Goal: Information Seeking & Learning: Learn about a topic

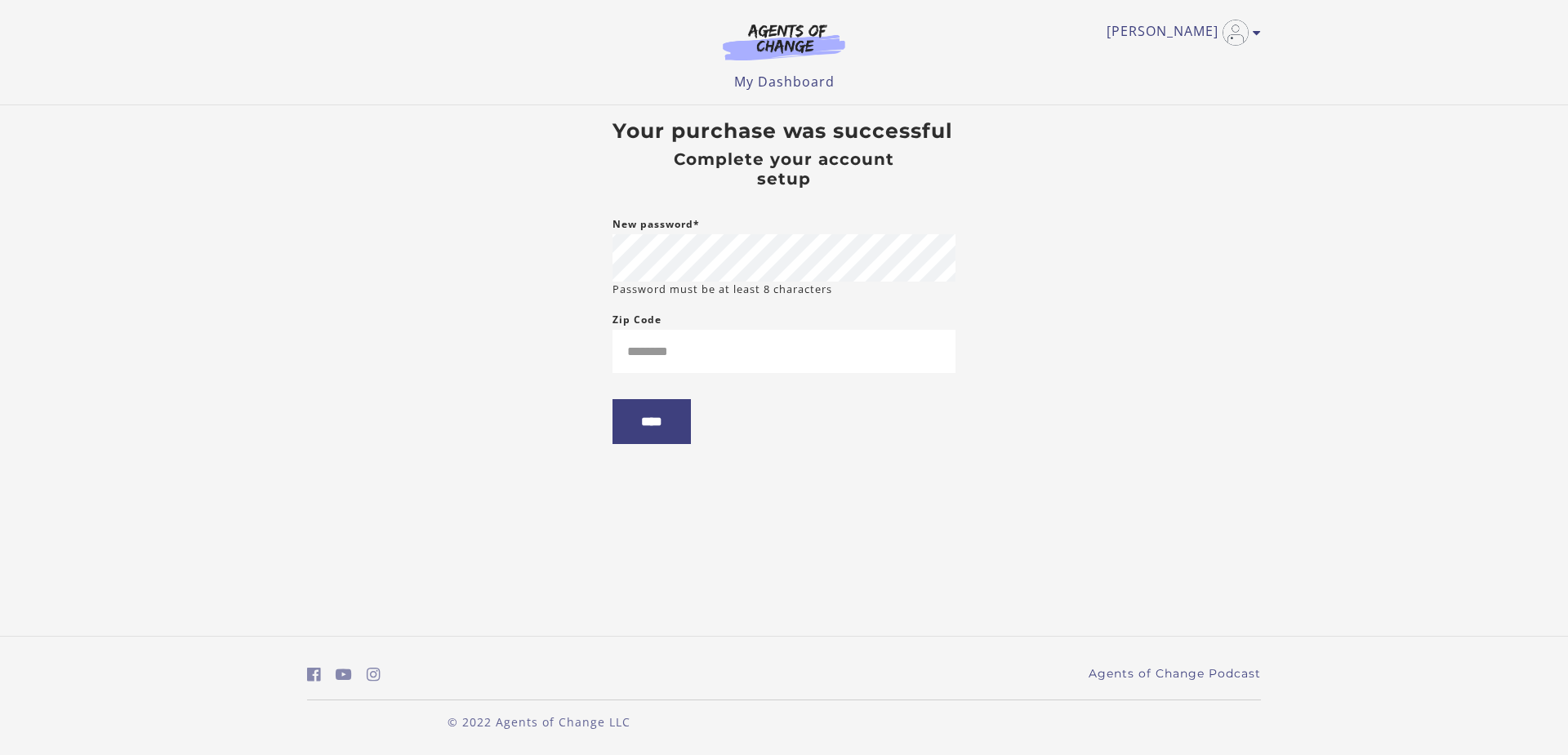
drag, startPoint x: 459, startPoint y: 390, endPoint x: 579, endPoint y: 378, distance: 120.6
click at [466, 390] on body "Skip to main content [PERSON_NAME] My Account Support Sign Out Toggle menu Menu…" at bounding box center [784, 377] width 1568 height 755
click at [685, 359] on input "Zip Code" at bounding box center [784, 352] width 343 height 44
type input "*****"
drag, startPoint x: 523, startPoint y: 399, endPoint x: 592, endPoint y: 408, distance: 69.6
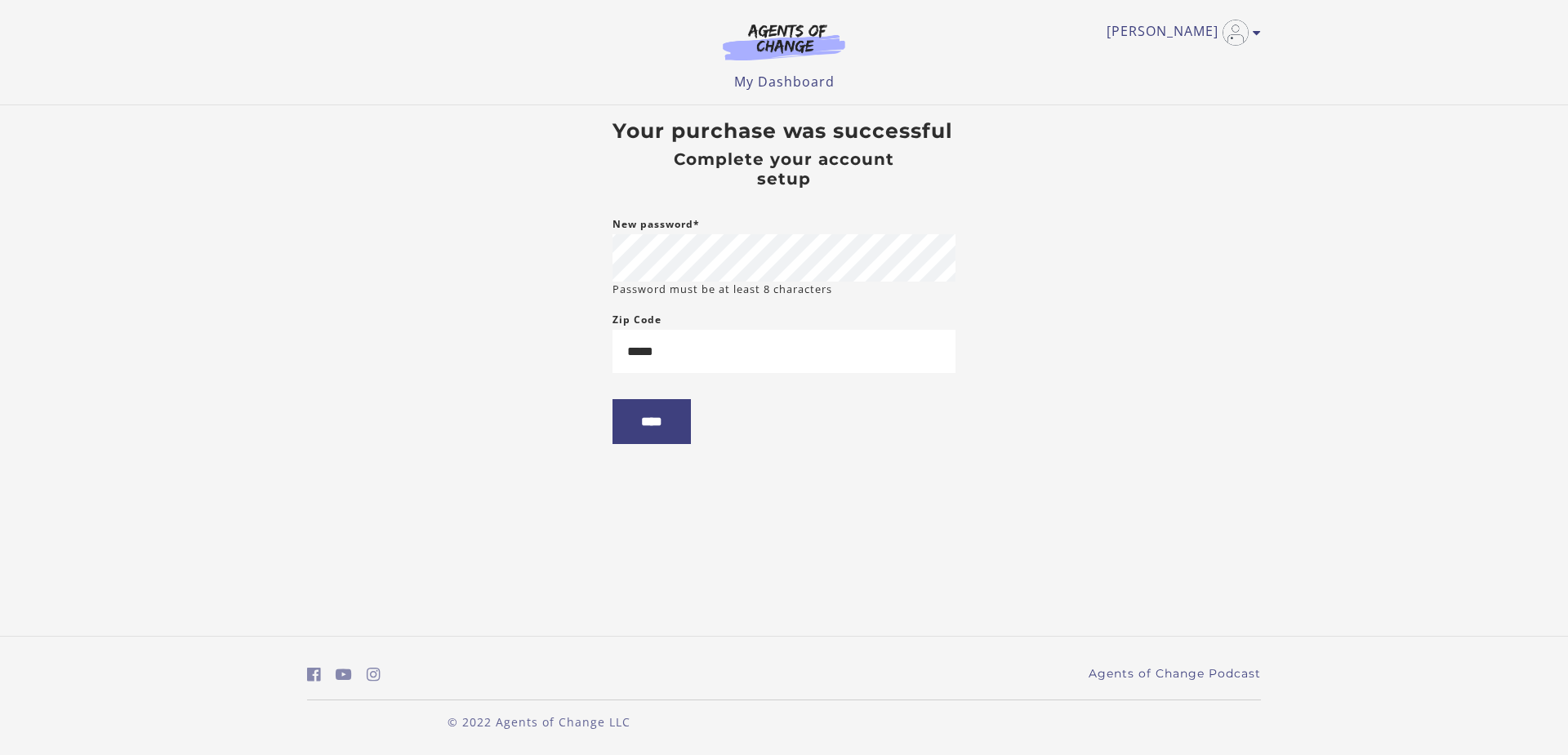
click at [523, 399] on body "Skip to main content [PERSON_NAME] My Account Support Sign Out Toggle menu Menu…" at bounding box center [784, 377] width 1568 height 755
click at [673, 420] on input "****" at bounding box center [651, 421] width 78 height 45
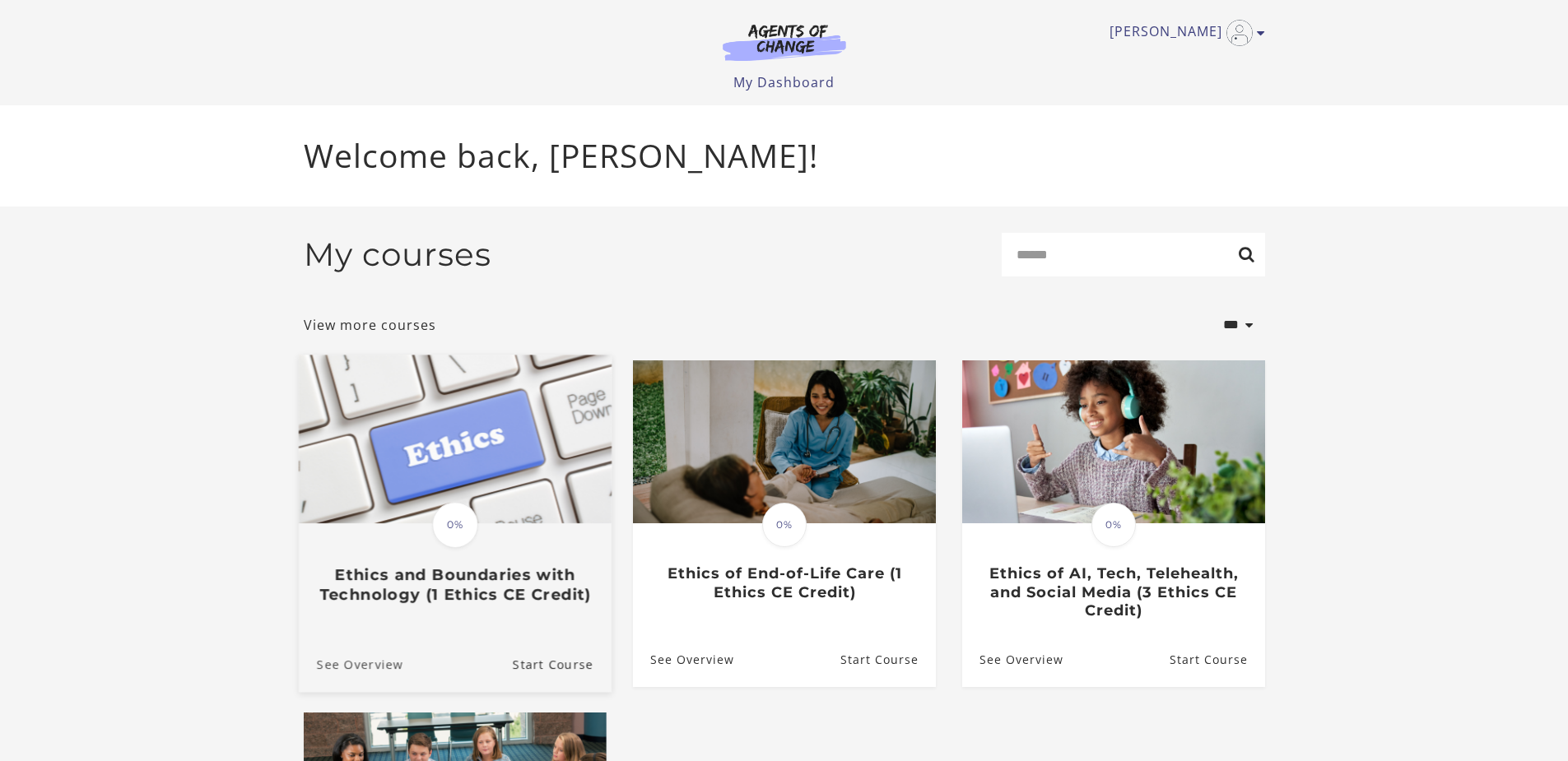
click at [374, 667] on link "See Overview" at bounding box center [350, 663] width 104 height 55
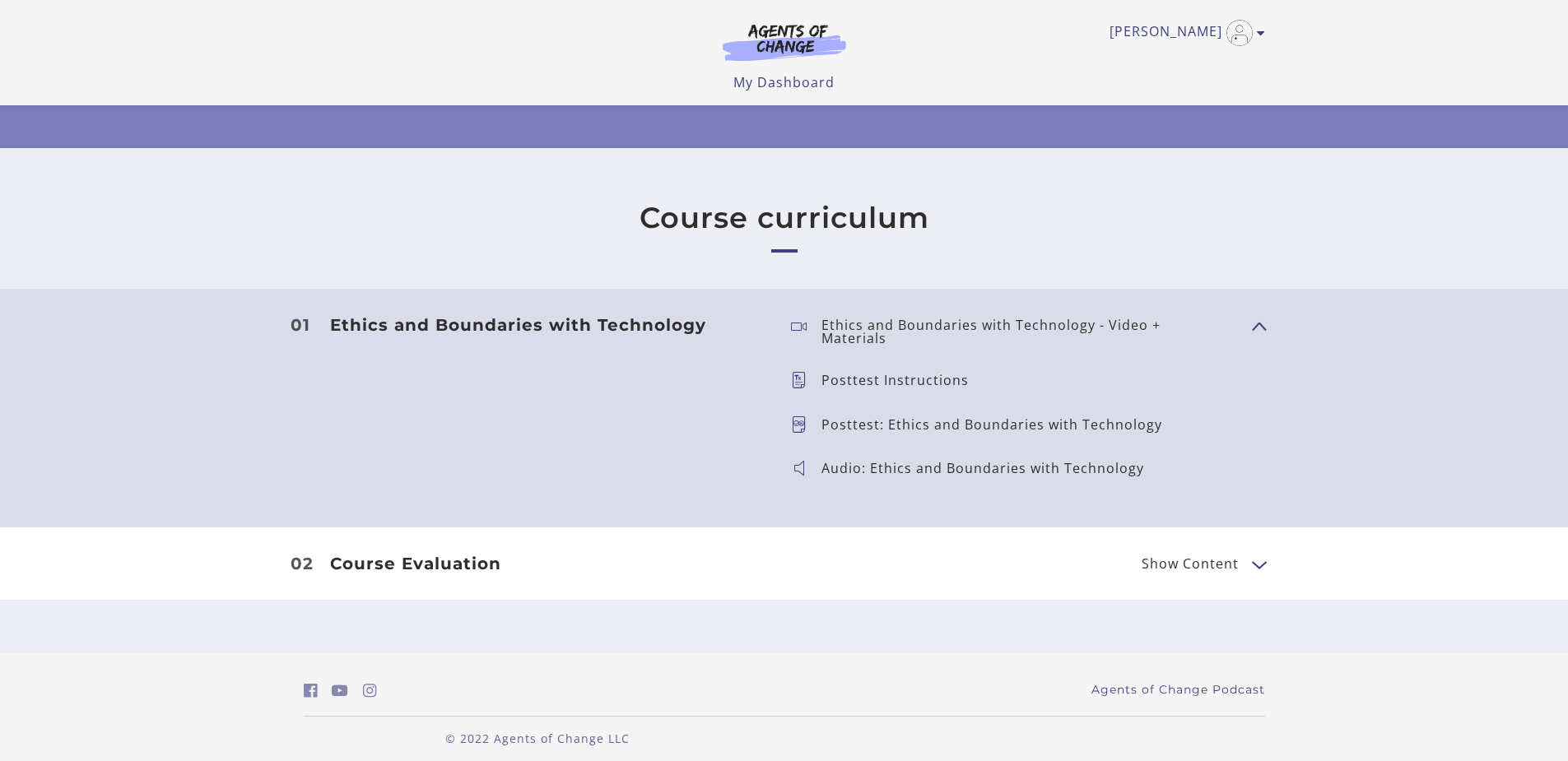
scroll to position [330, 0]
click at [1253, 553] on button "Show Content" at bounding box center [1258, 563] width 13 height 21
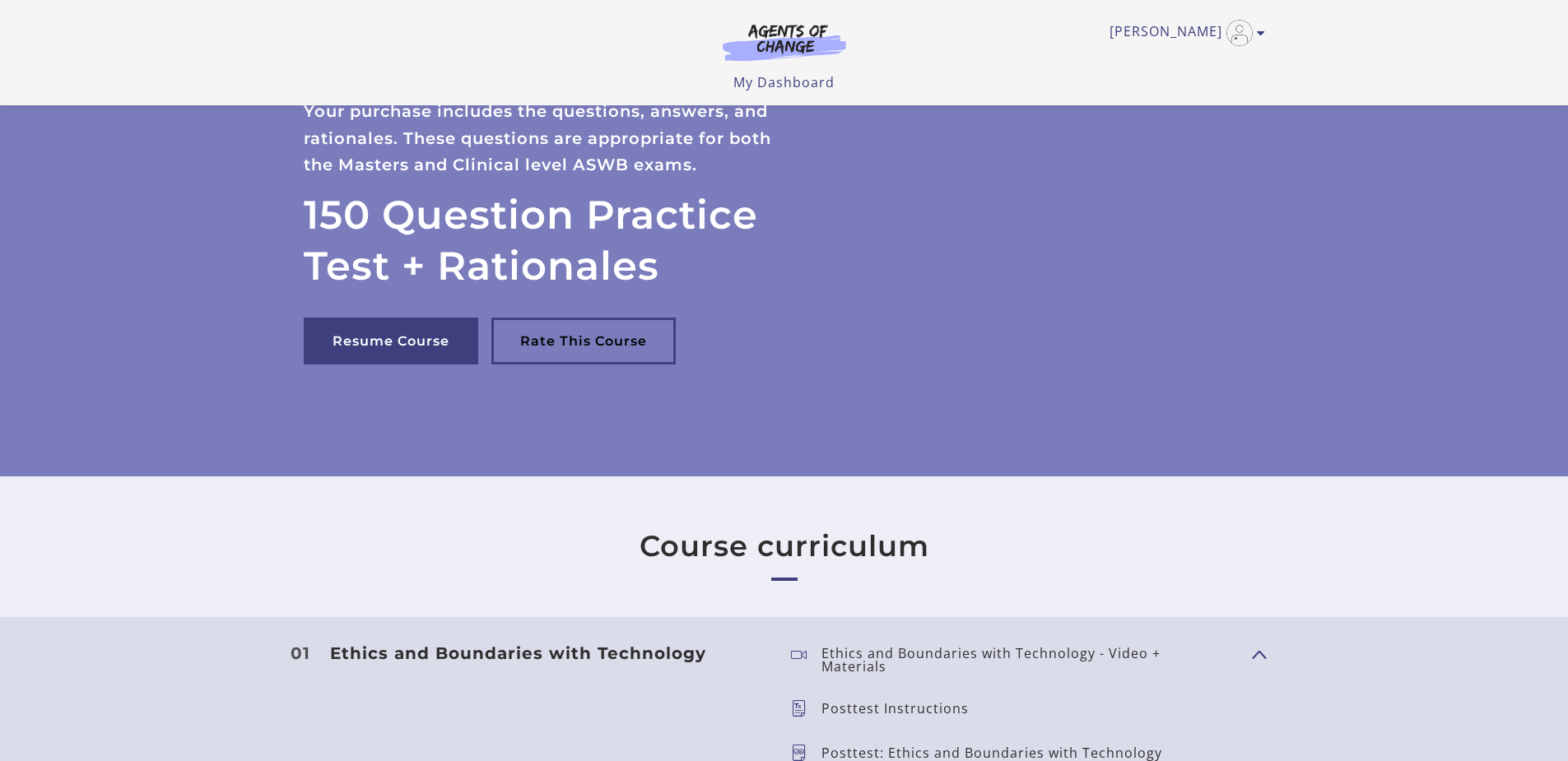
scroll to position [0, 0]
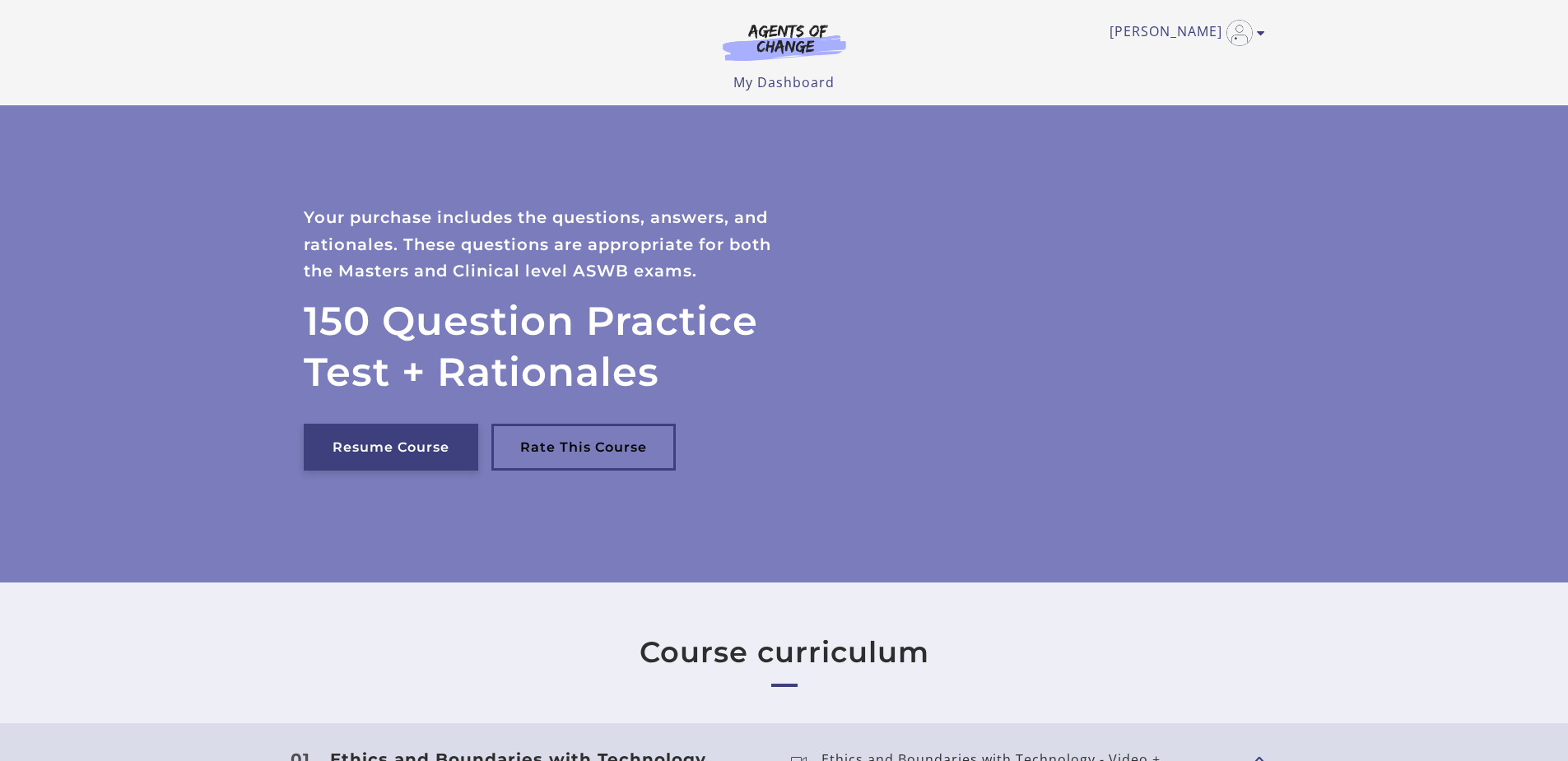
click at [391, 449] on link "Resume Course" at bounding box center [390, 447] width 175 height 47
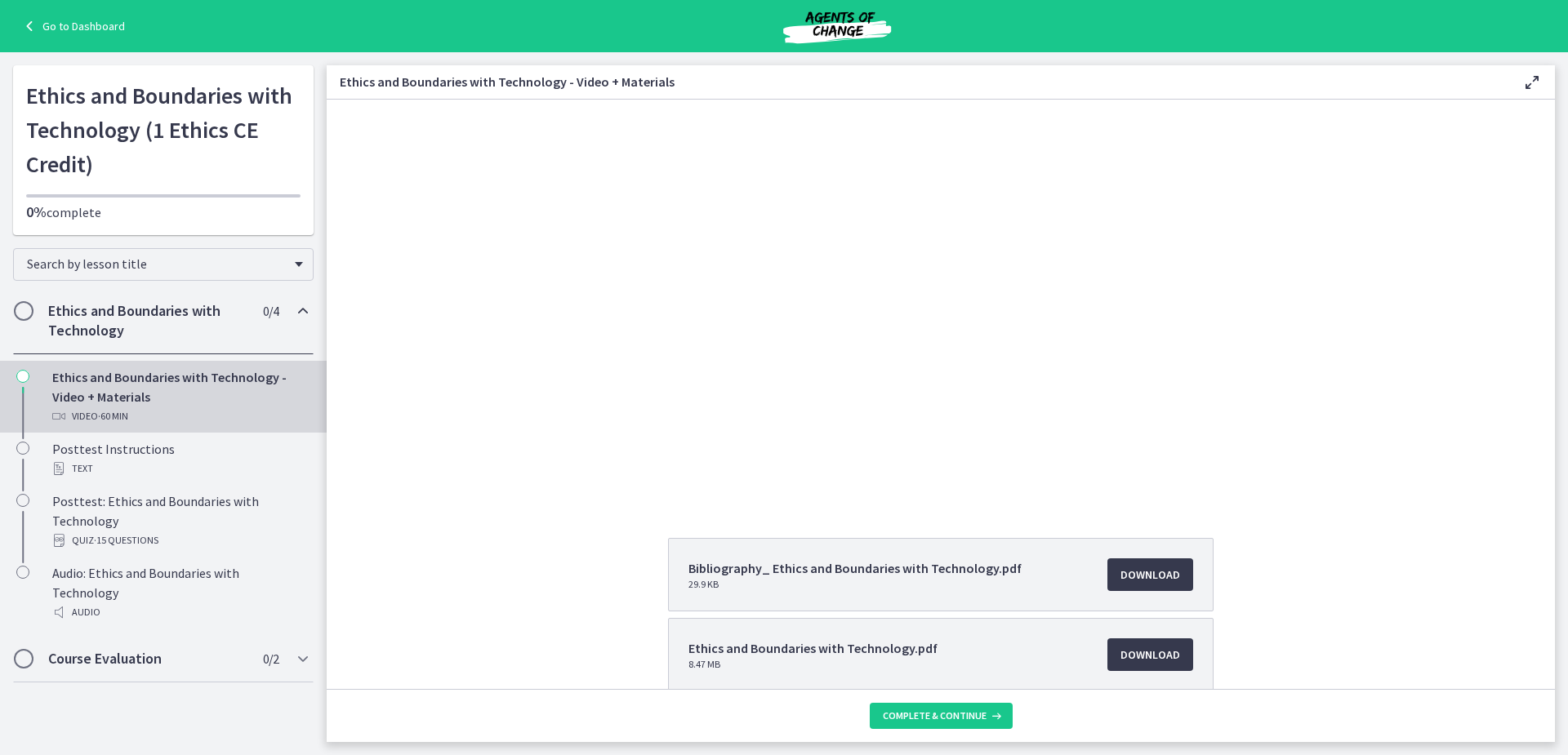
scroll to position [148, 0]
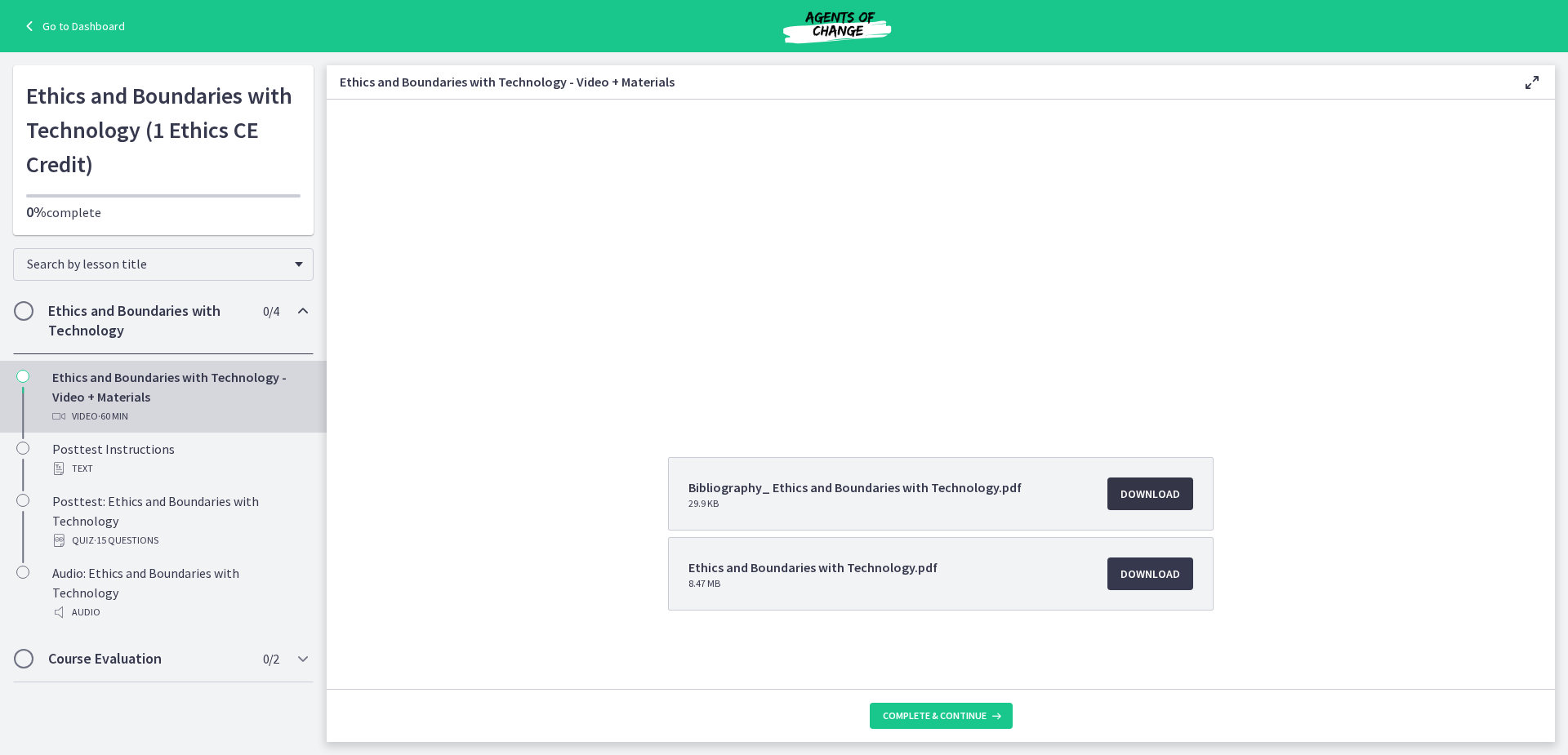
click at [1133, 495] on span "Download Opens in a new window" at bounding box center [1151, 494] width 60 height 20
click at [1141, 575] on span "Download Opens in a new window" at bounding box center [1151, 574] width 60 height 20
click at [930, 713] on span "Complete & continue" at bounding box center [935, 716] width 103 height 13
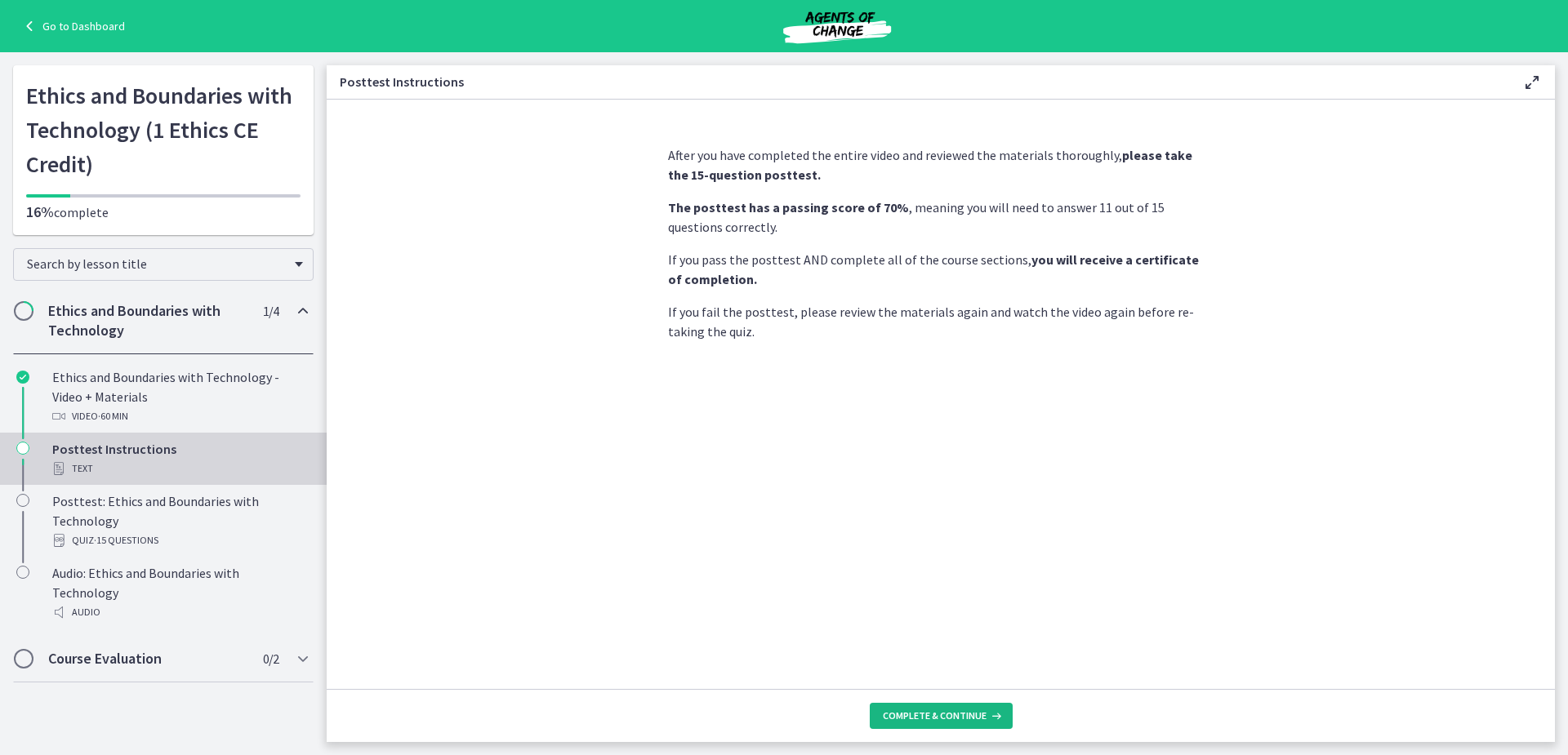
click at [949, 714] on span "Complete & continue" at bounding box center [935, 716] width 103 height 13
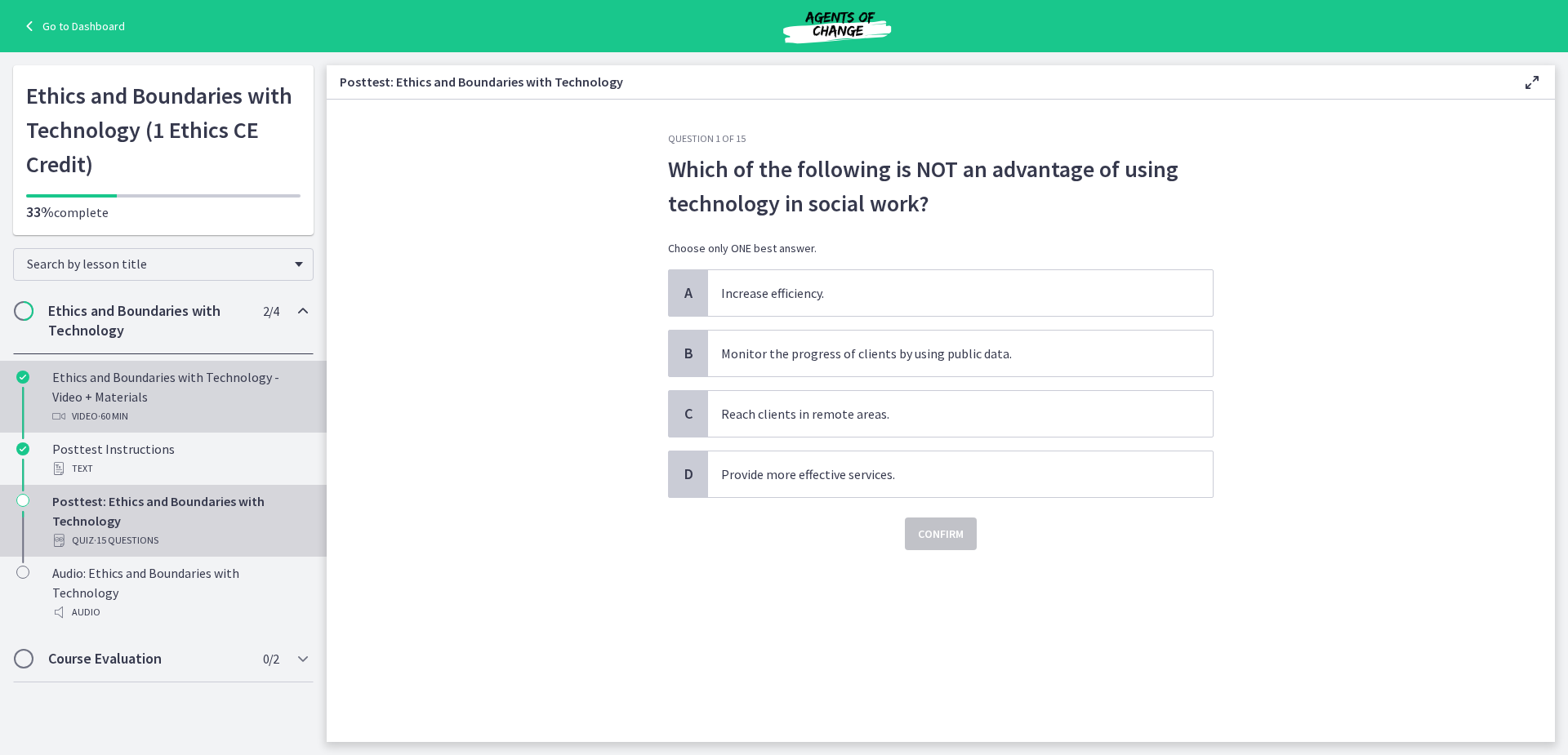
click at [119, 387] on div "Ethics and Boundaries with Technology - Video + Materials Video · 60 min" at bounding box center [180, 396] width 255 height 59
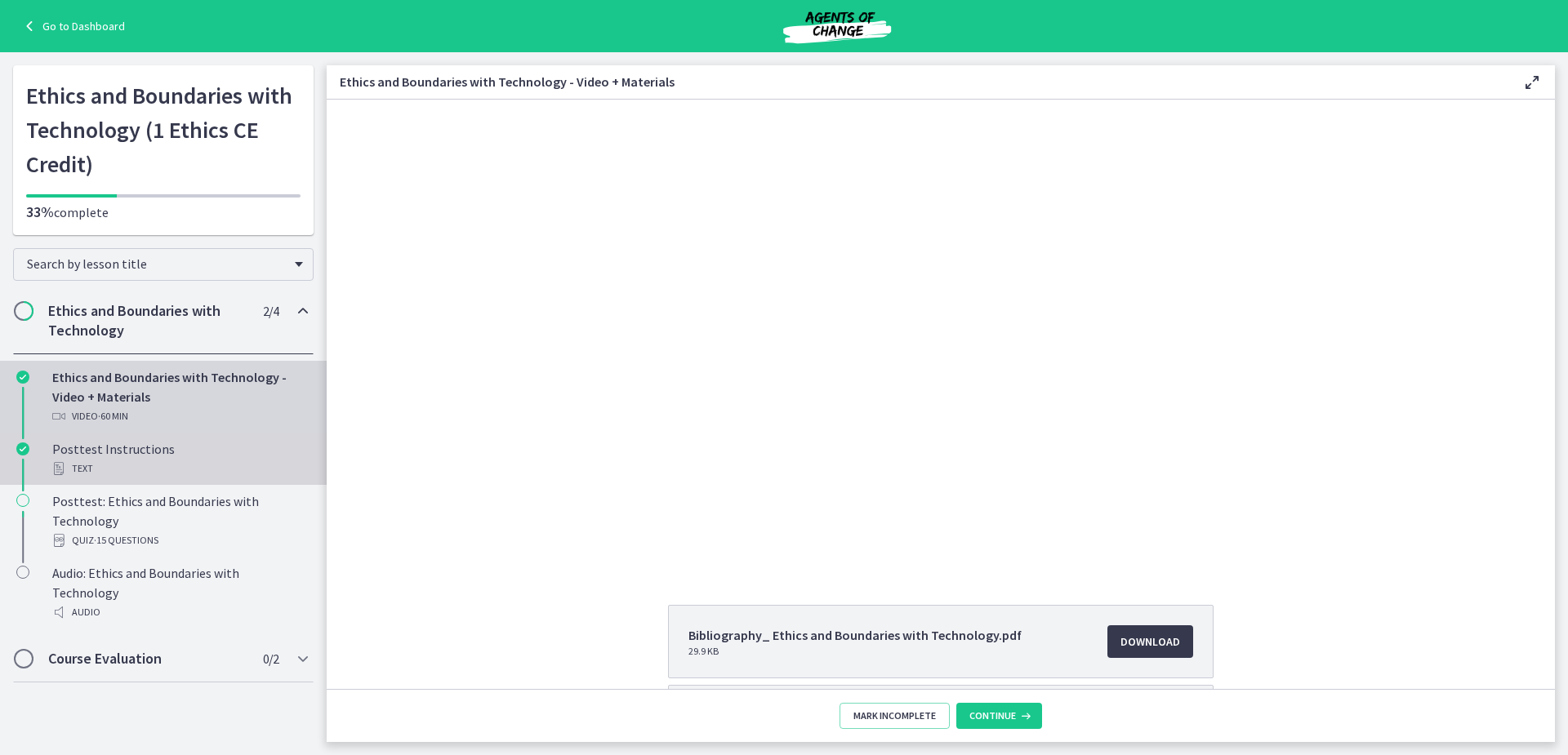
click at [120, 464] on div "Text" at bounding box center [180, 469] width 255 height 20
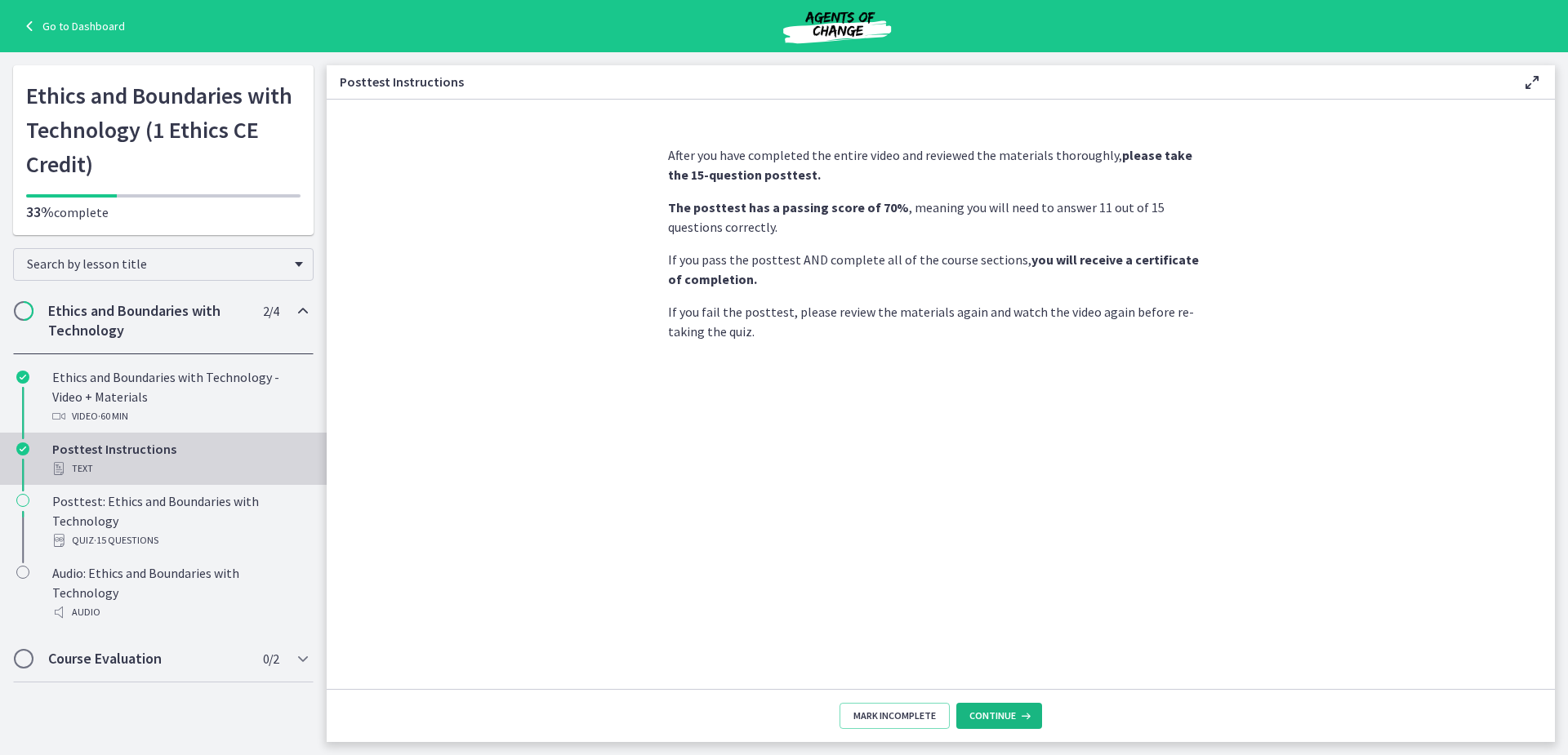
click at [987, 717] on span "Continue" at bounding box center [992, 716] width 46 height 13
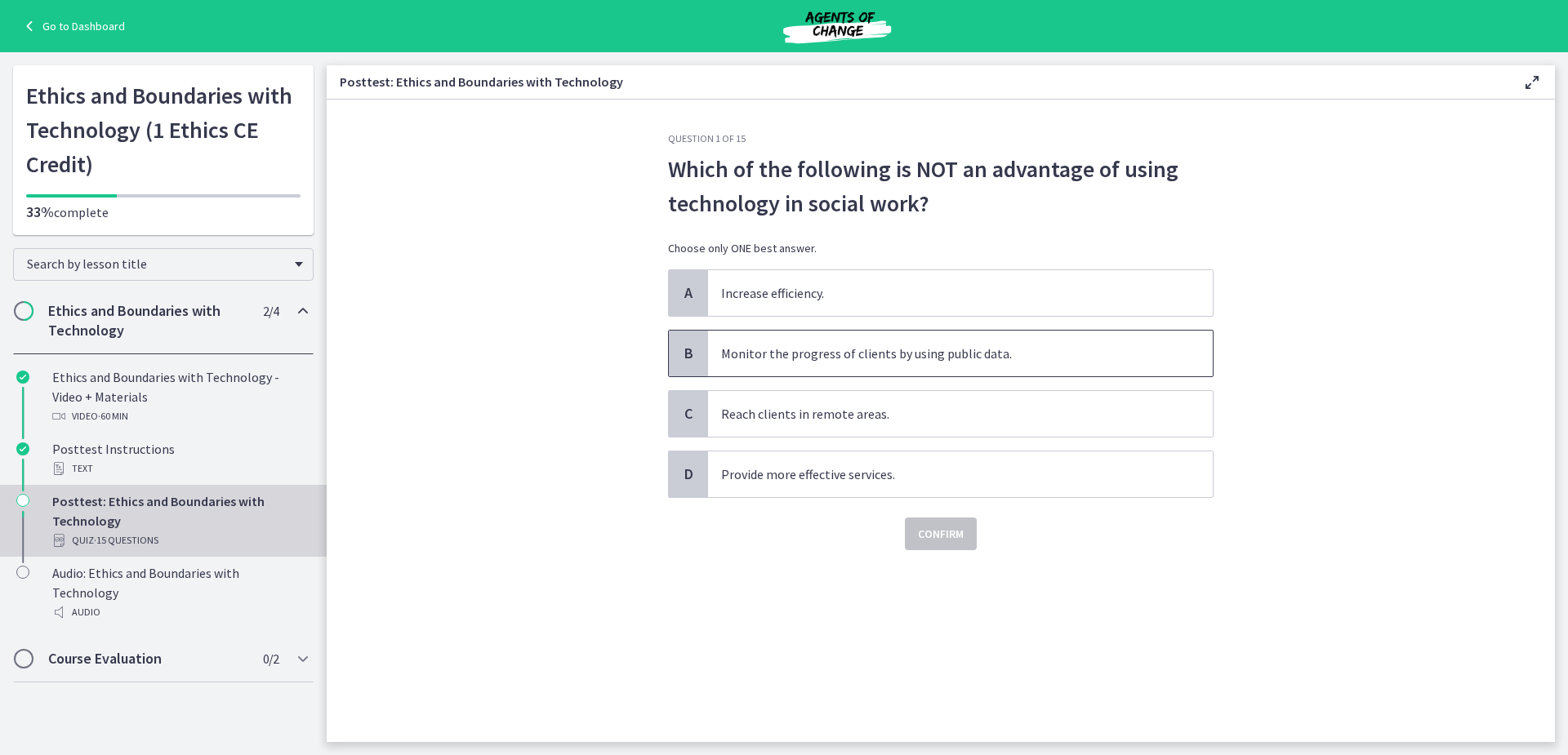
click at [689, 353] on span "B" at bounding box center [688, 353] width 20 height 20
click at [939, 535] on span "Confirm" at bounding box center [940, 534] width 45 height 20
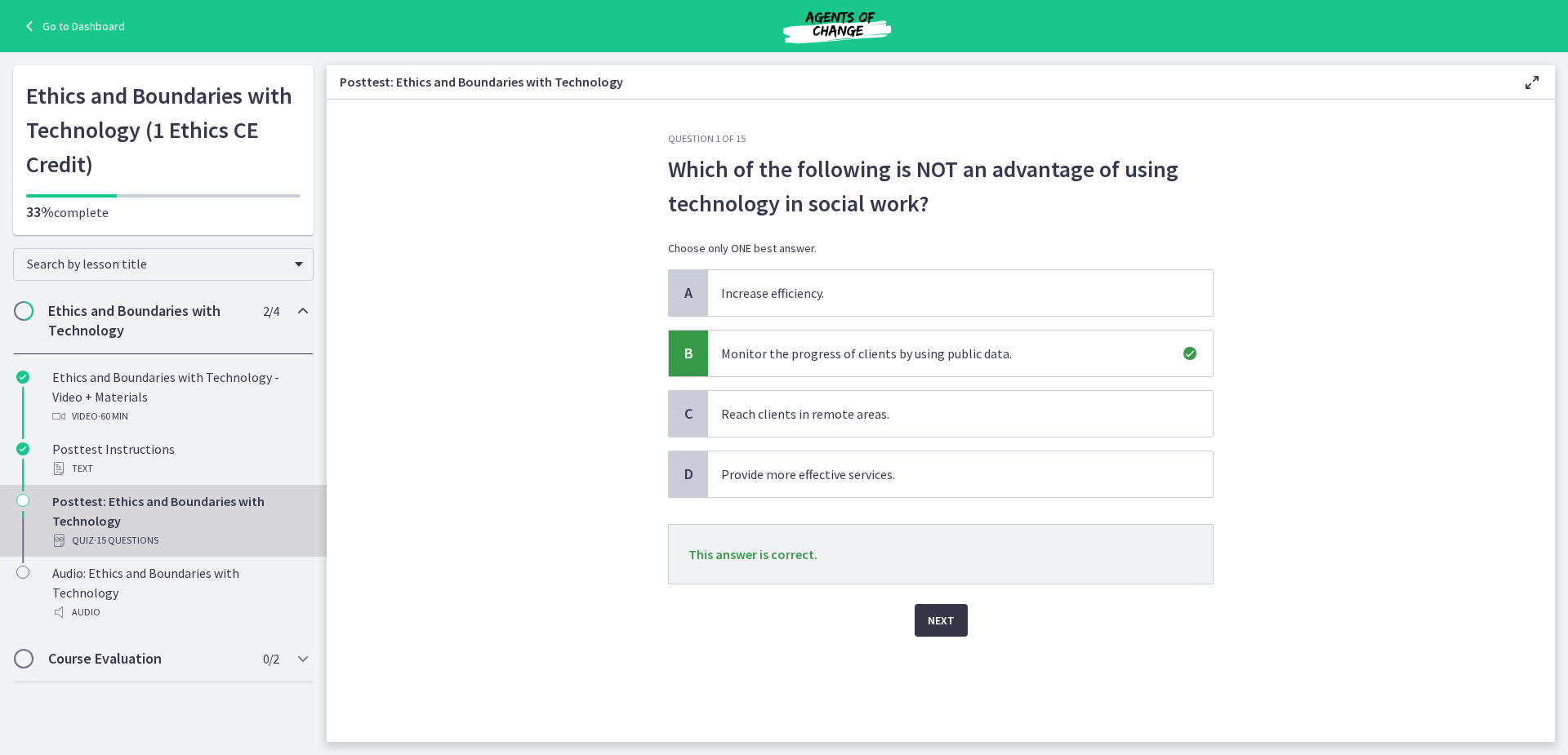
click at [941, 614] on span "Next" at bounding box center [941, 621] width 27 height 20
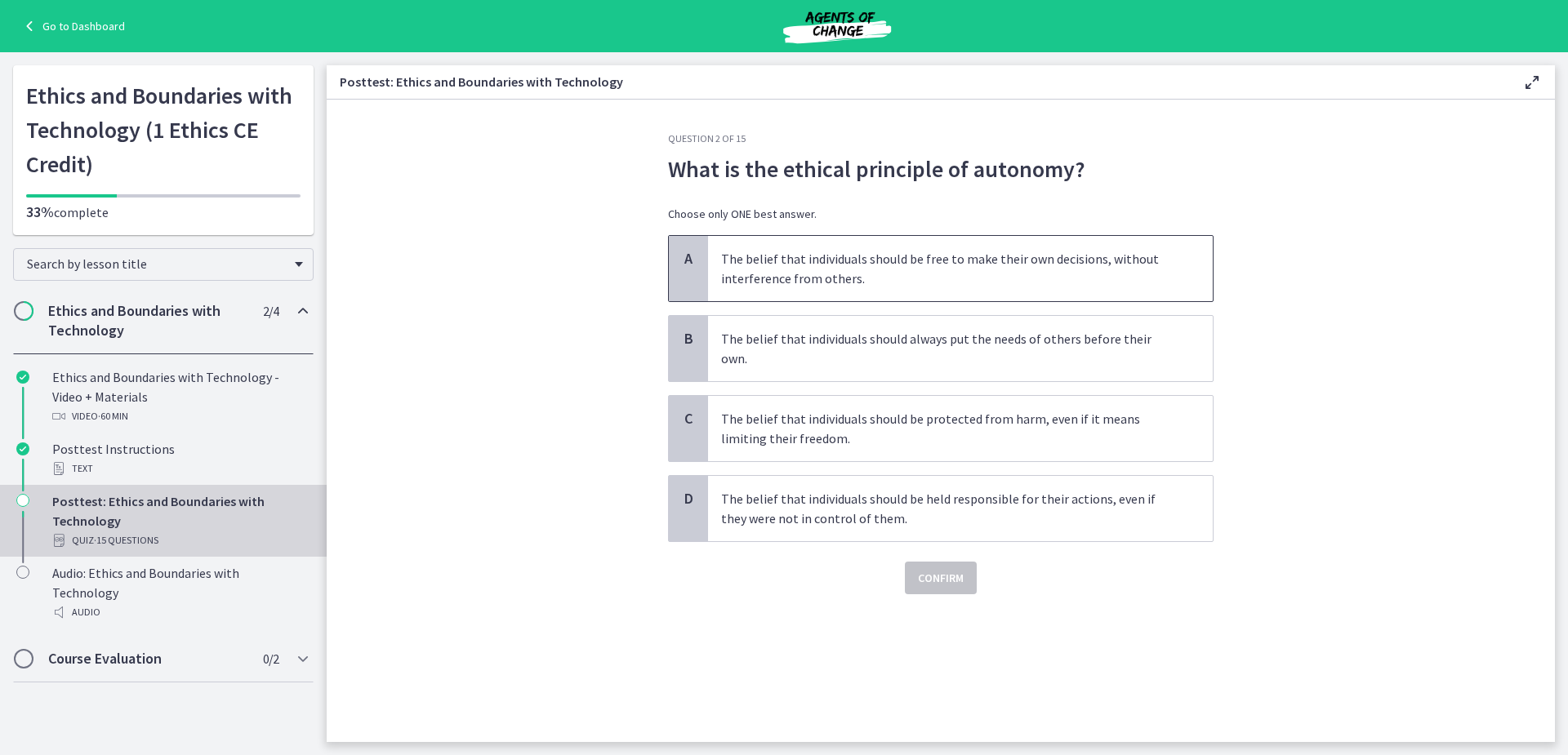
click at [718, 264] on span "The belief that individuals should be free to make their own decisions, without…" at bounding box center [960, 268] width 505 height 65
click at [938, 568] on span "Confirm" at bounding box center [940, 578] width 45 height 20
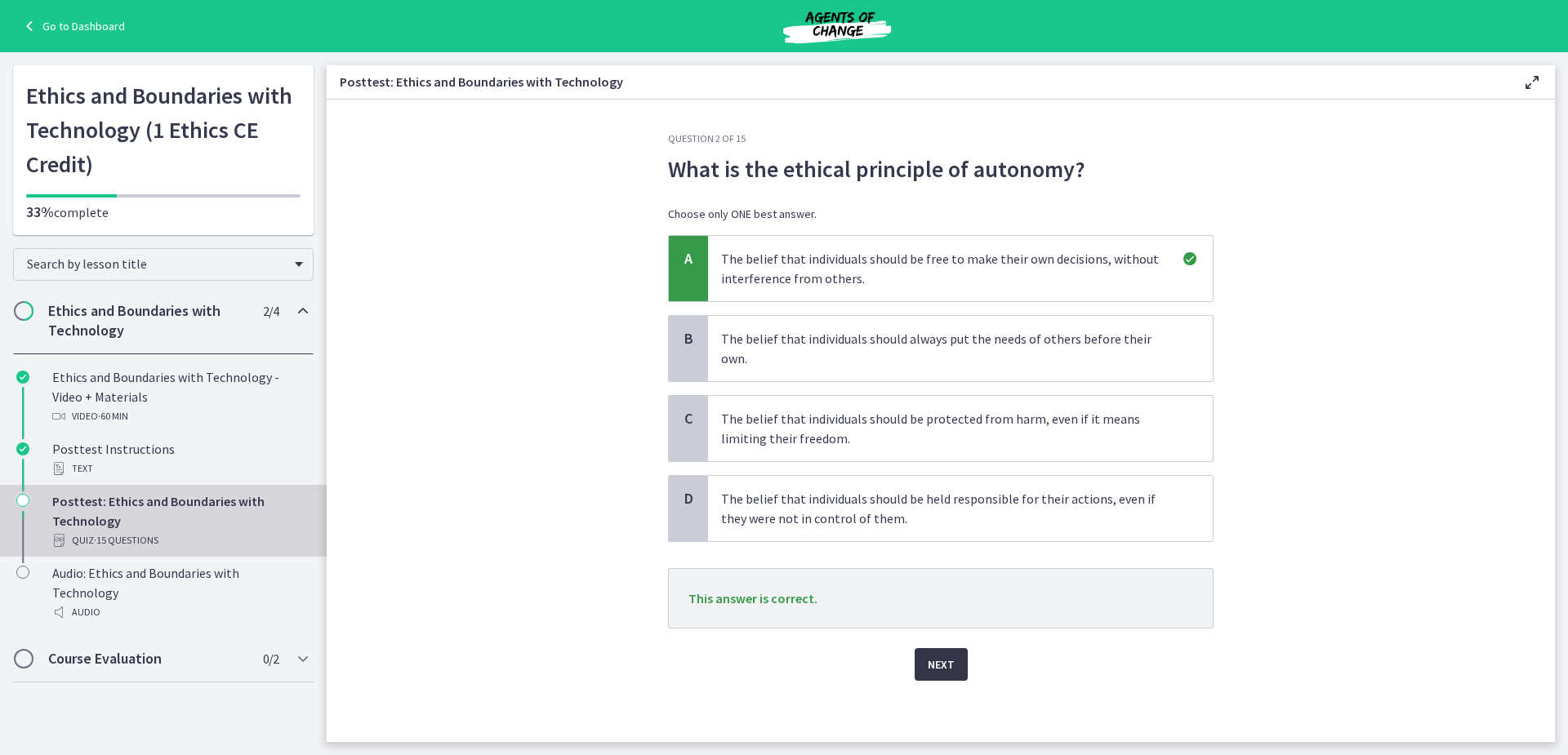
click at [935, 654] on span "Next" at bounding box center [941, 664] width 27 height 20
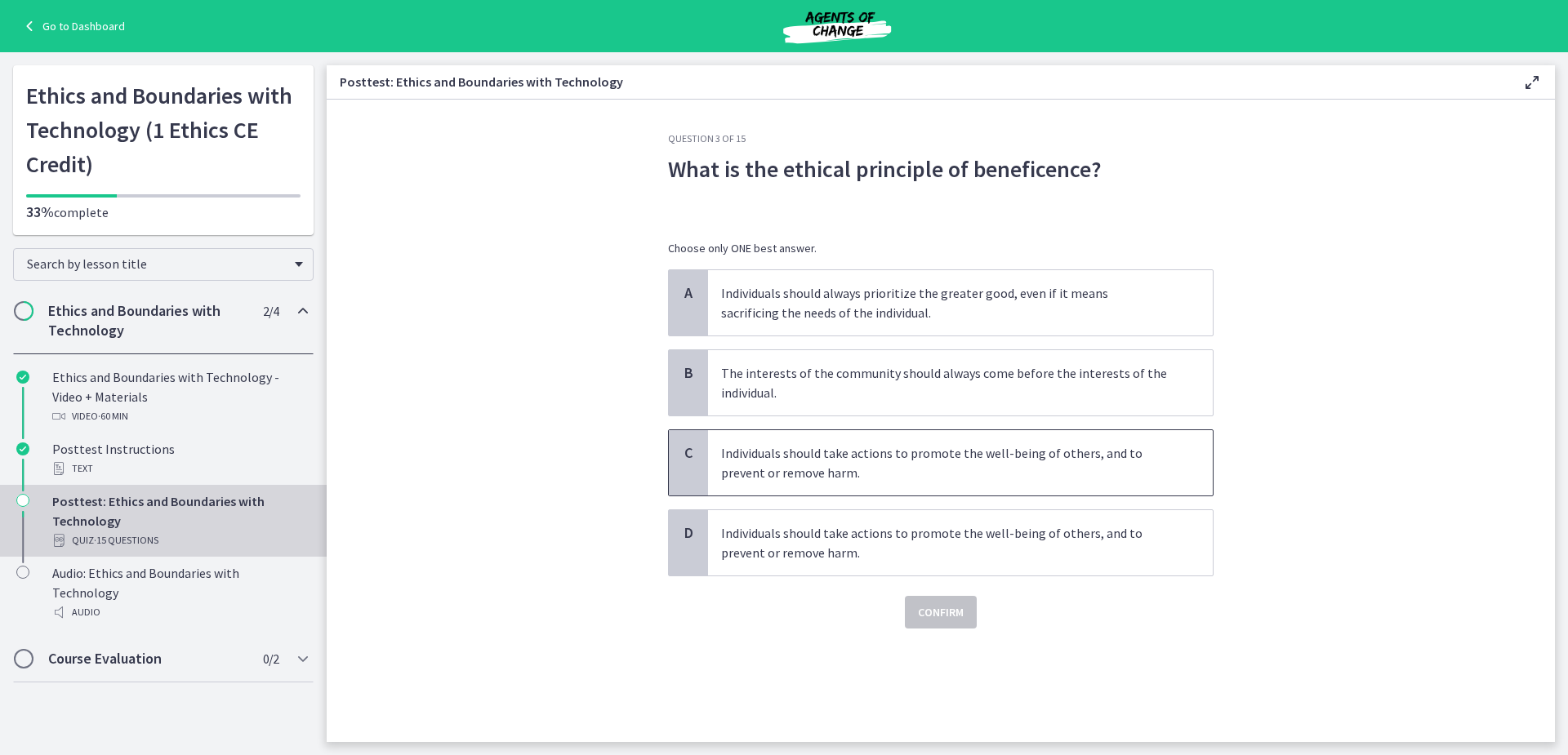
click at [759, 466] on p "Individuals should take actions to promote the well-being of others, and to pre…" at bounding box center [944, 462] width 446 height 39
click at [938, 612] on span "Confirm" at bounding box center [940, 613] width 45 height 20
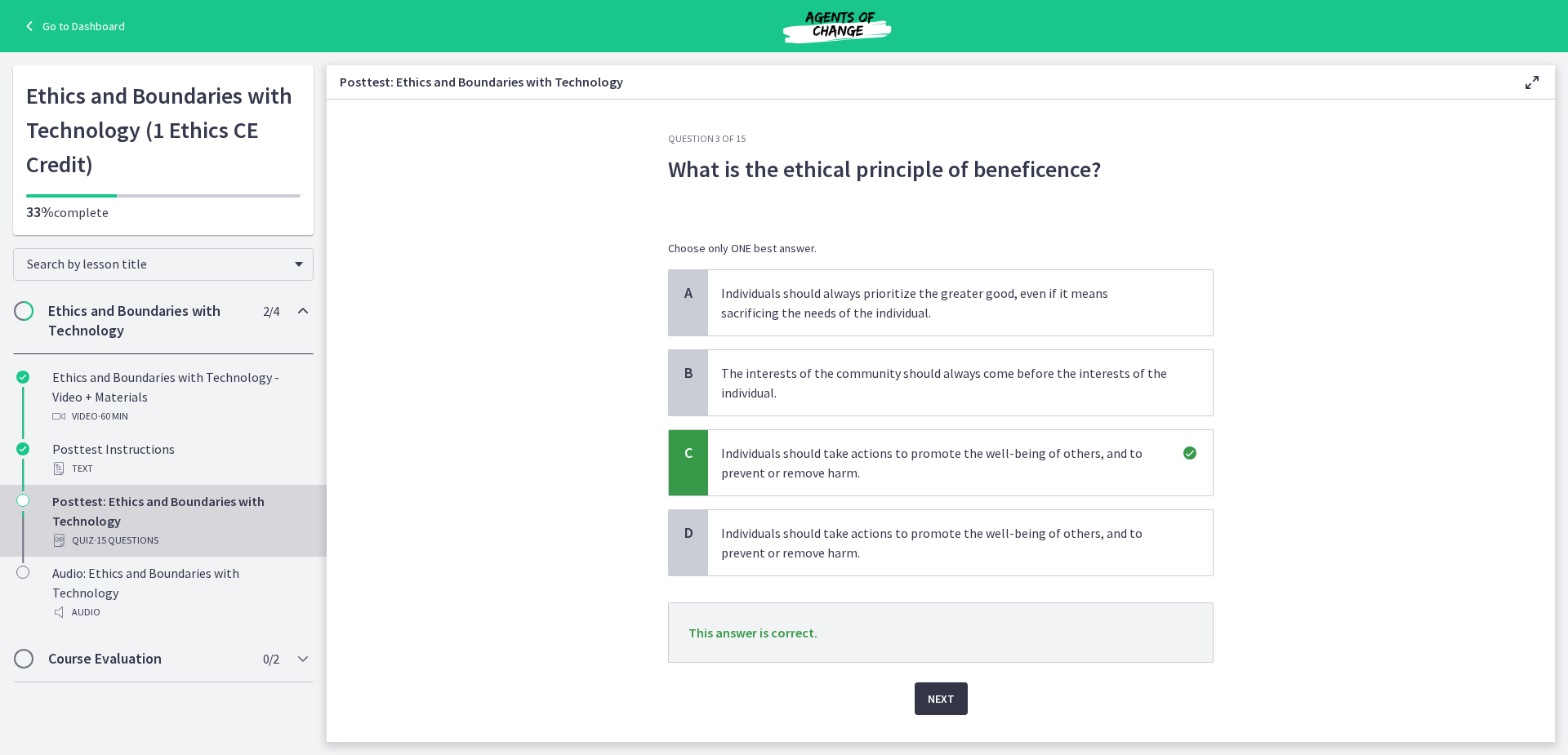
click at [938, 702] on span "Next" at bounding box center [941, 699] width 27 height 20
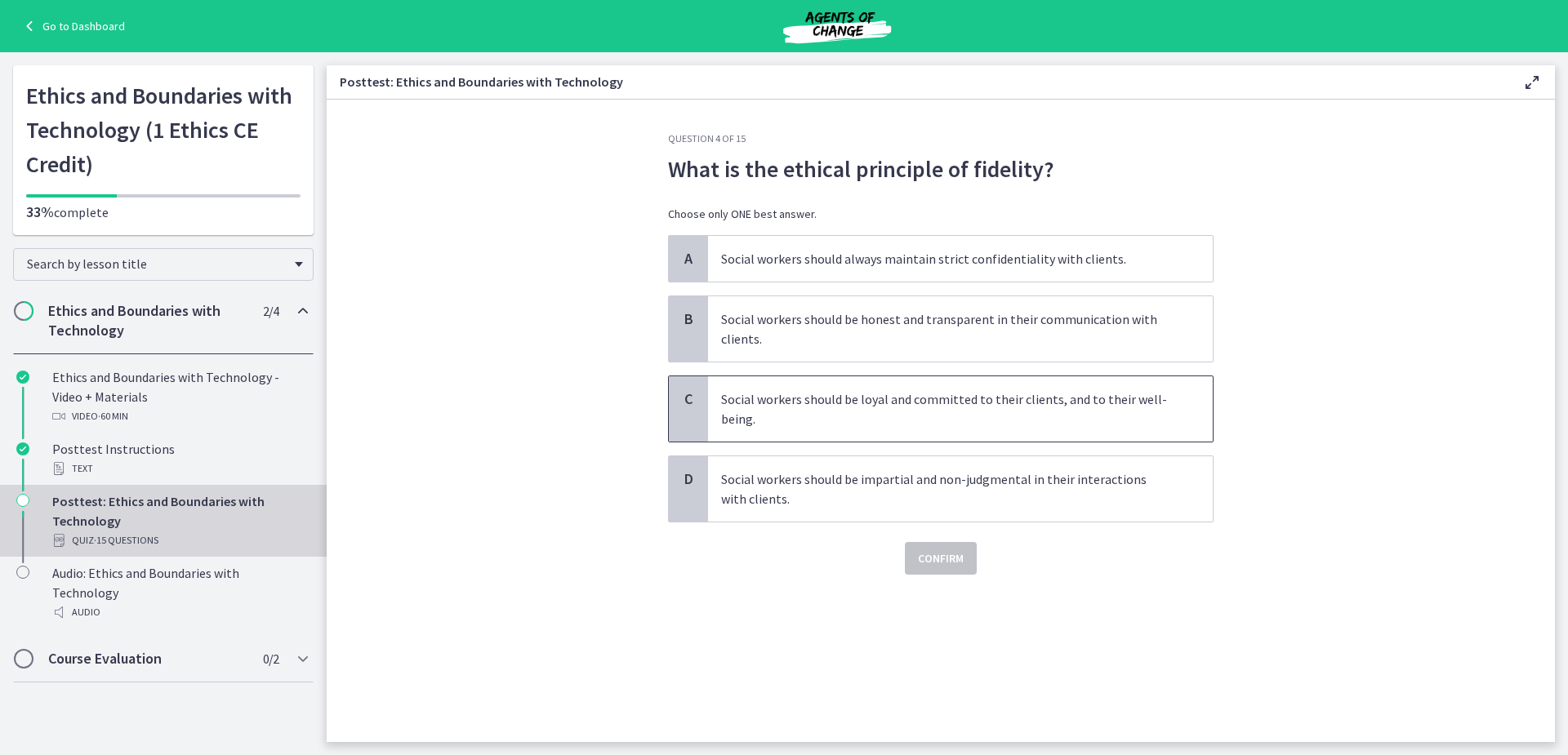
click at [775, 402] on p "Social workers should be loyal and committed to their clients, and to their wel…" at bounding box center [944, 409] width 446 height 39
click at [943, 558] on span "Confirm" at bounding box center [940, 558] width 45 height 20
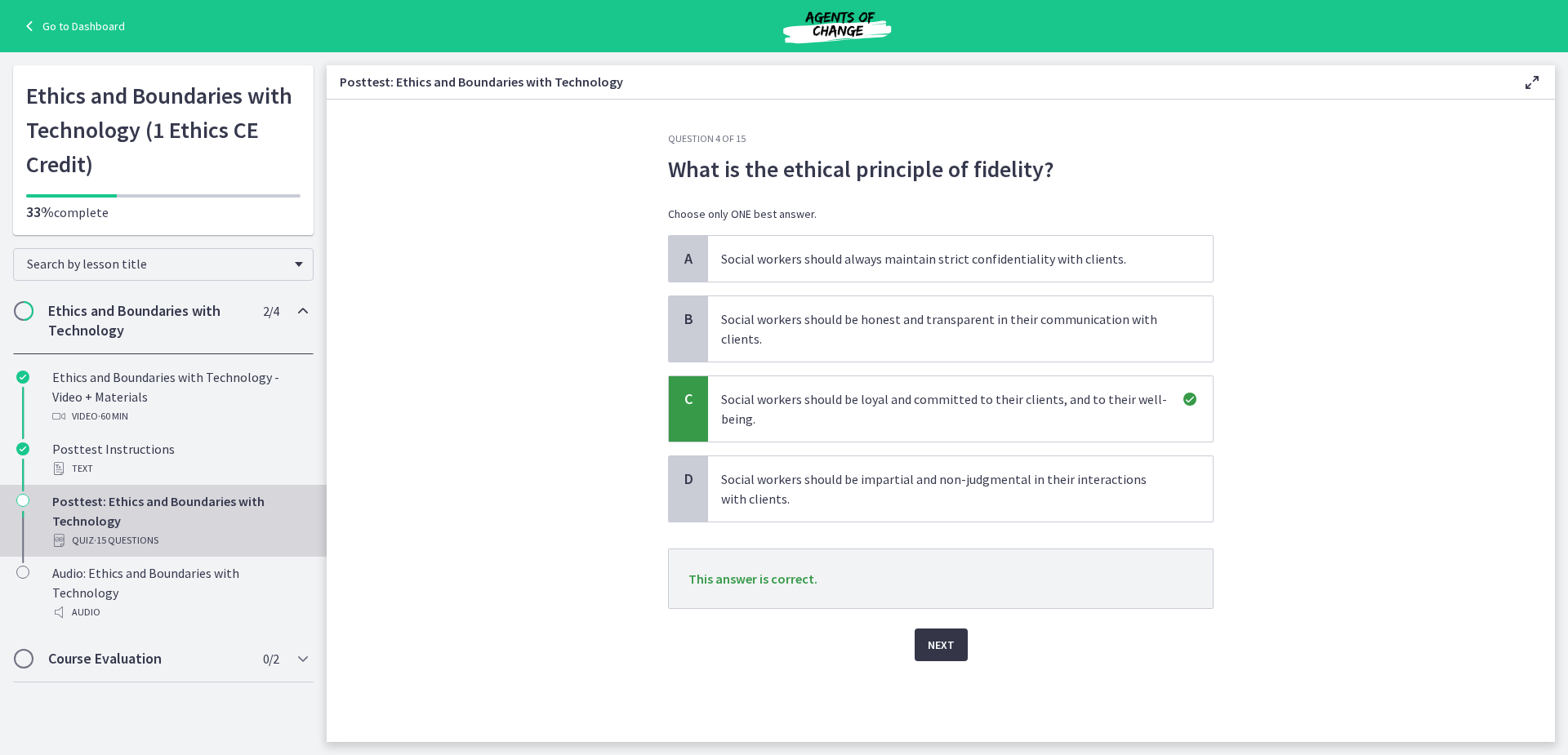
click at [921, 641] on button "Next" at bounding box center [941, 645] width 54 height 33
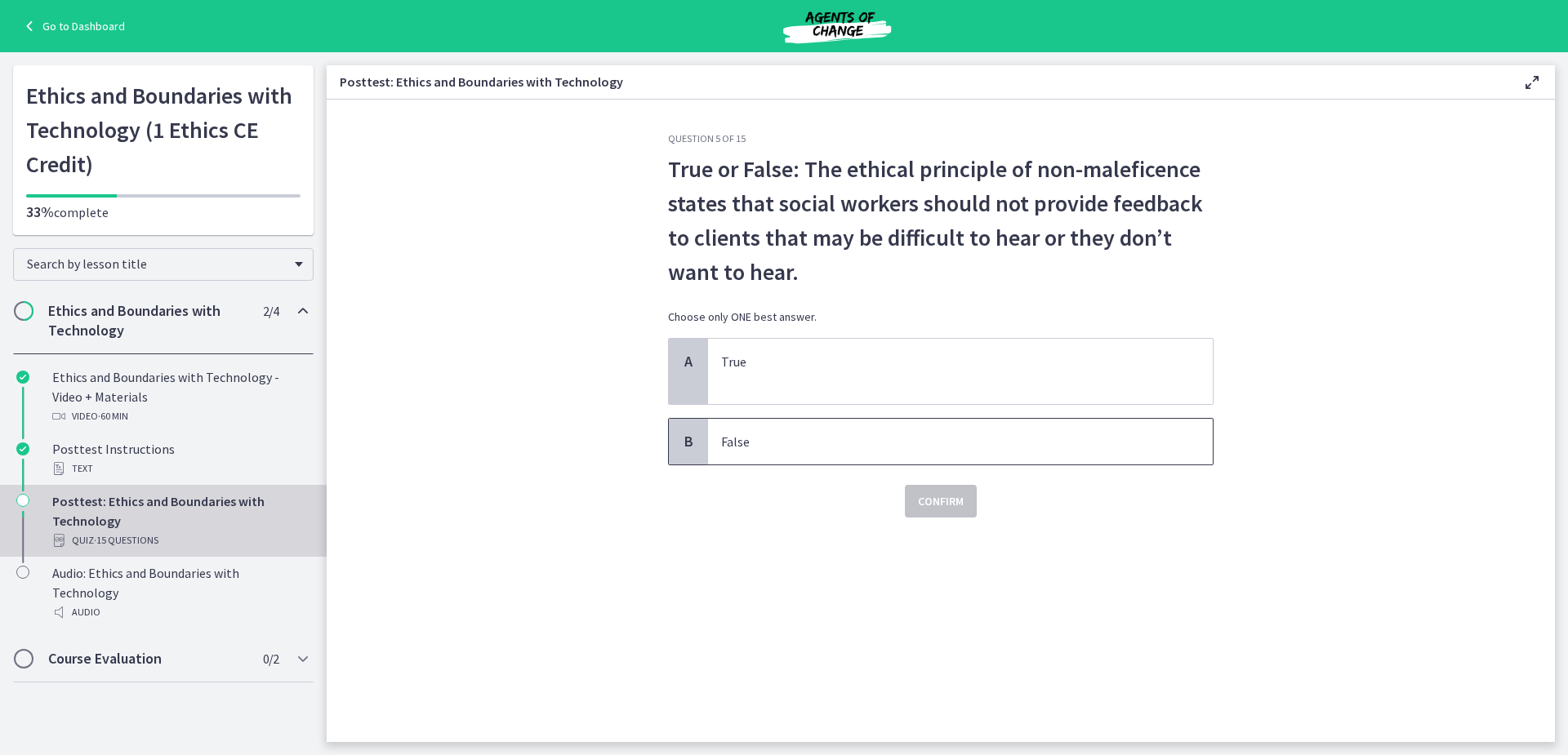
click at [748, 431] on p "False" at bounding box center [944, 441] width 446 height 20
click at [950, 508] on span "Confirm" at bounding box center [940, 501] width 45 height 20
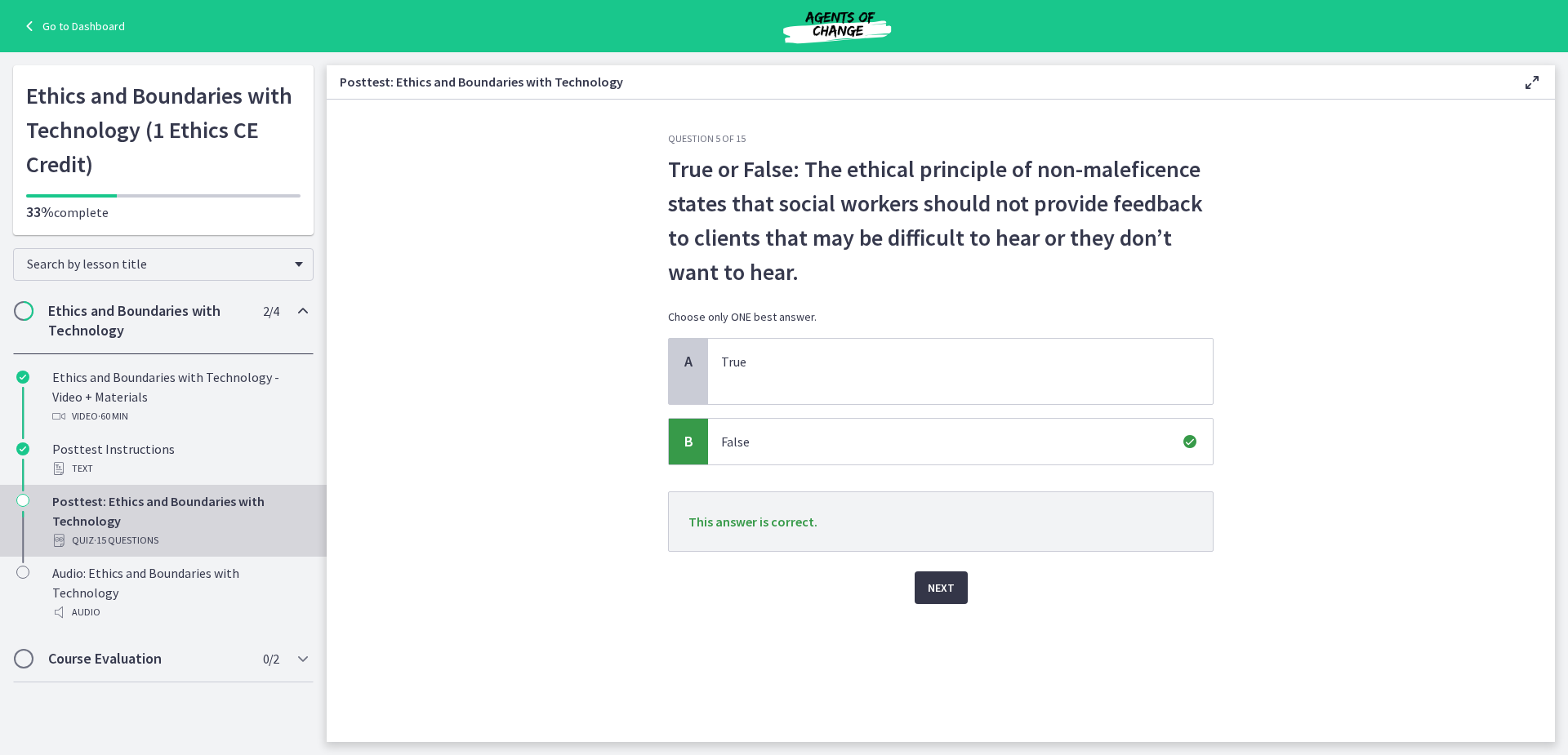
click at [932, 593] on span "Next" at bounding box center [941, 588] width 27 height 20
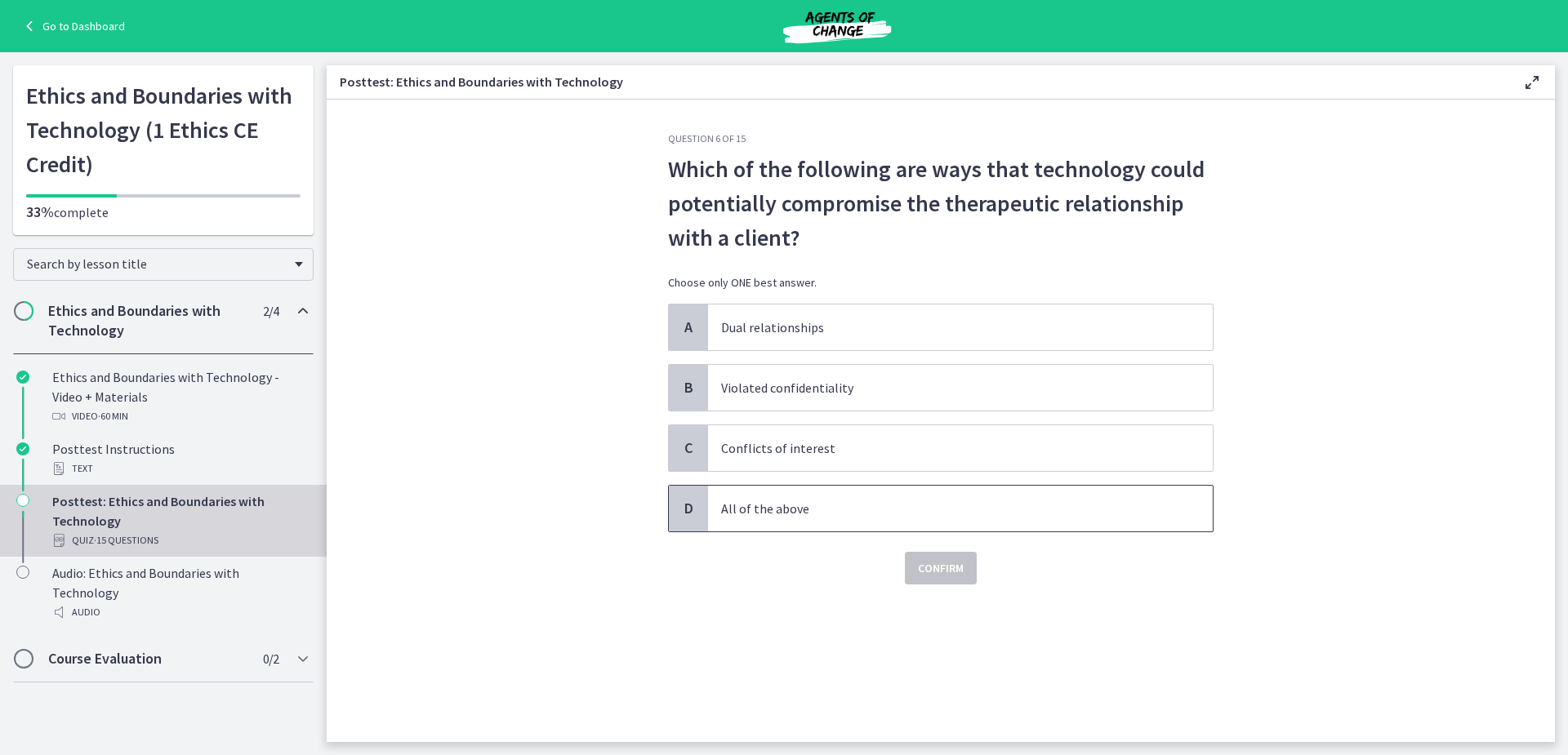
click at [795, 506] on p "All of the above" at bounding box center [944, 508] width 446 height 20
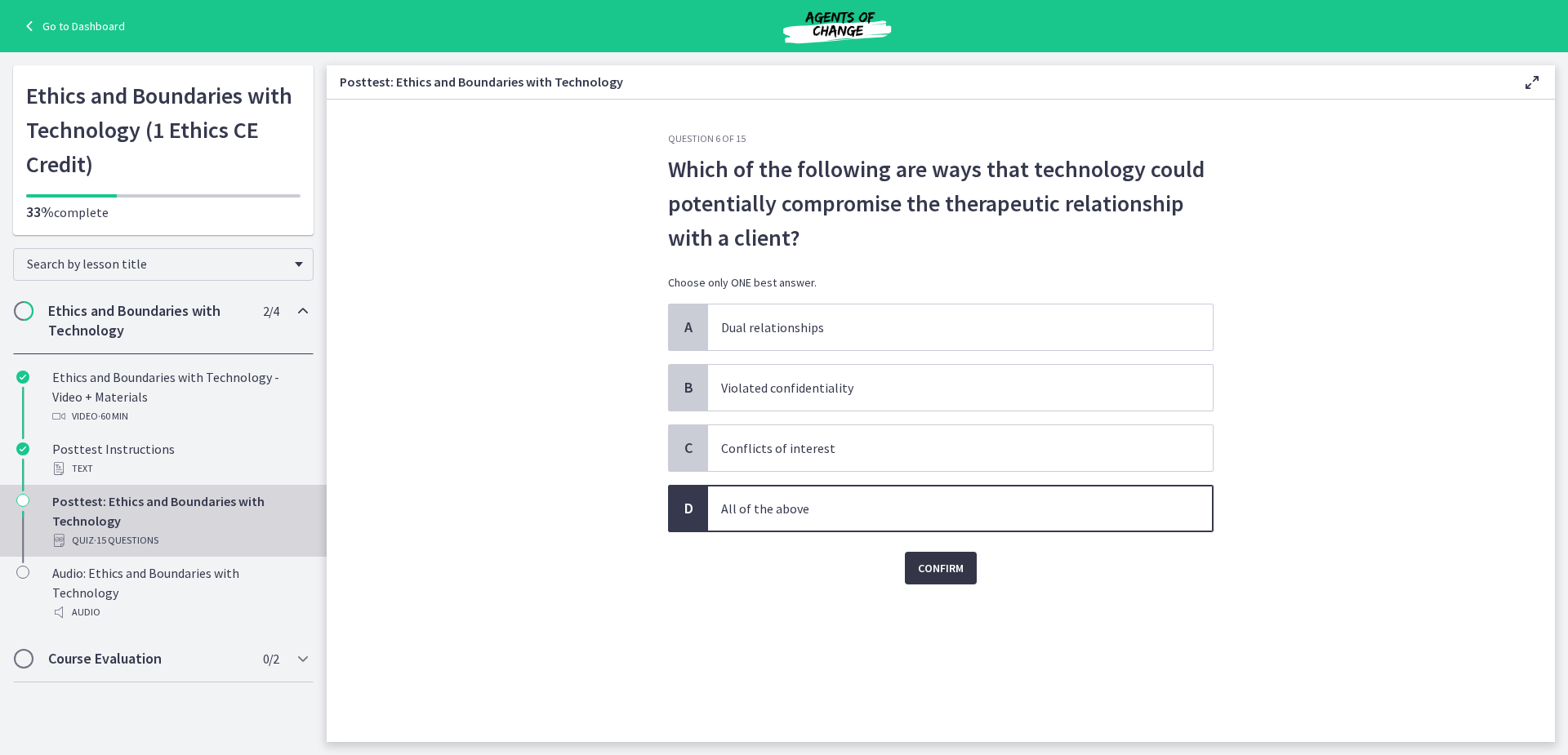
click at [935, 562] on span "Confirm" at bounding box center [940, 568] width 45 height 20
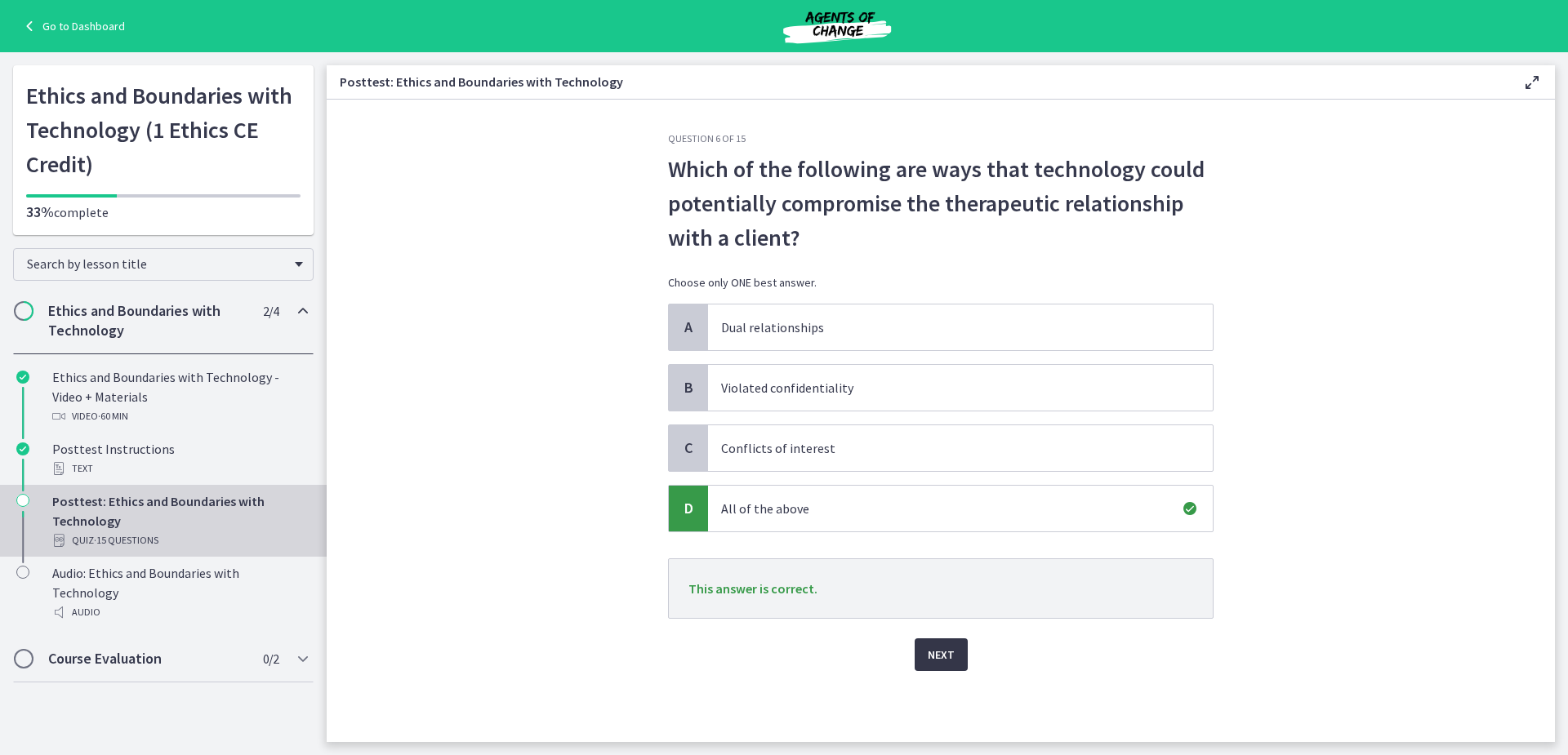
click at [943, 662] on span "Next" at bounding box center [941, 655] width 27 height 20
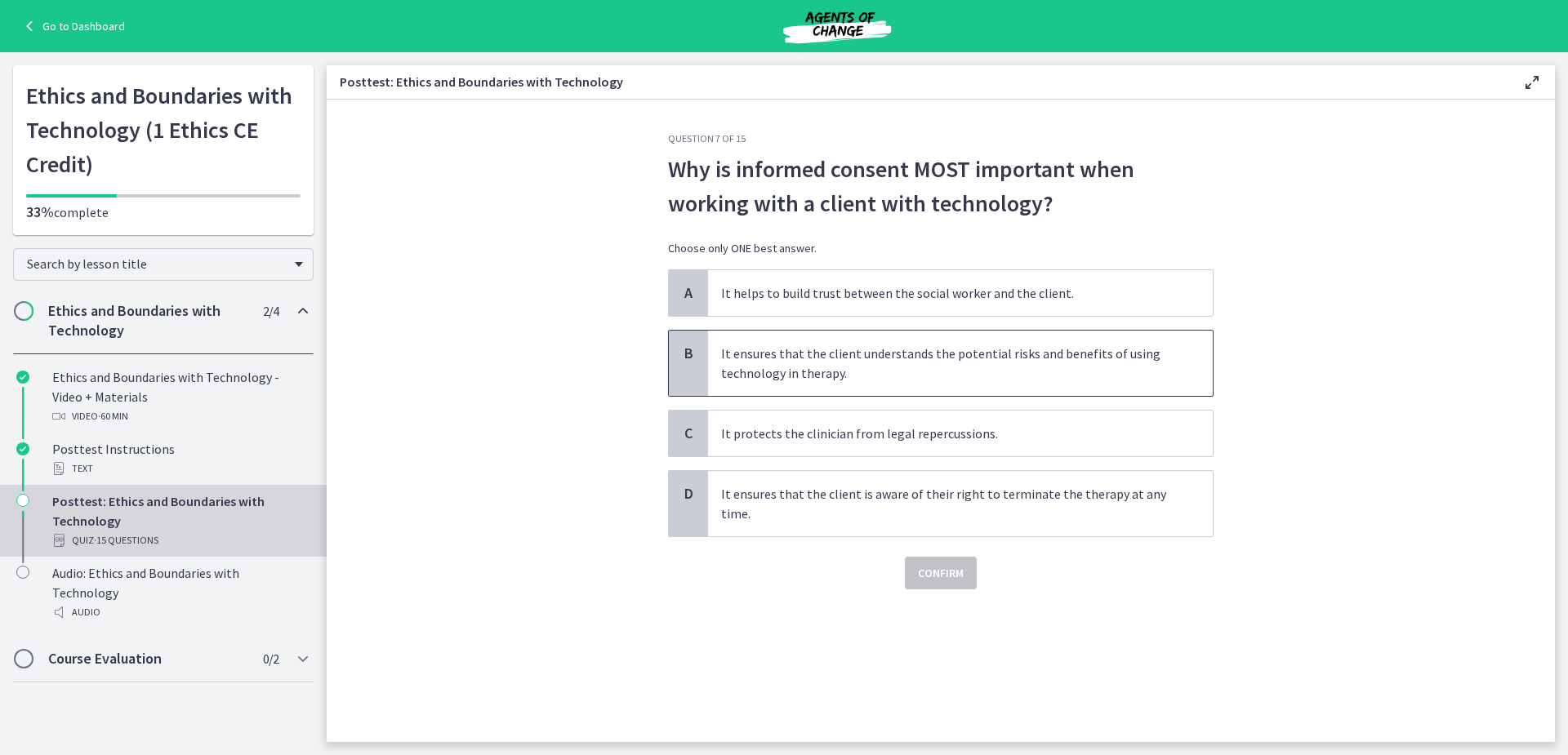
click at [896, 369] on p "It ensures that the client understands the potential risks and benefits of usin…" at bounding box center [944, 363] width 446 height 39
click at [945, 568] on span "Confirm" at bounding box center [940, 573] width 45 height 20
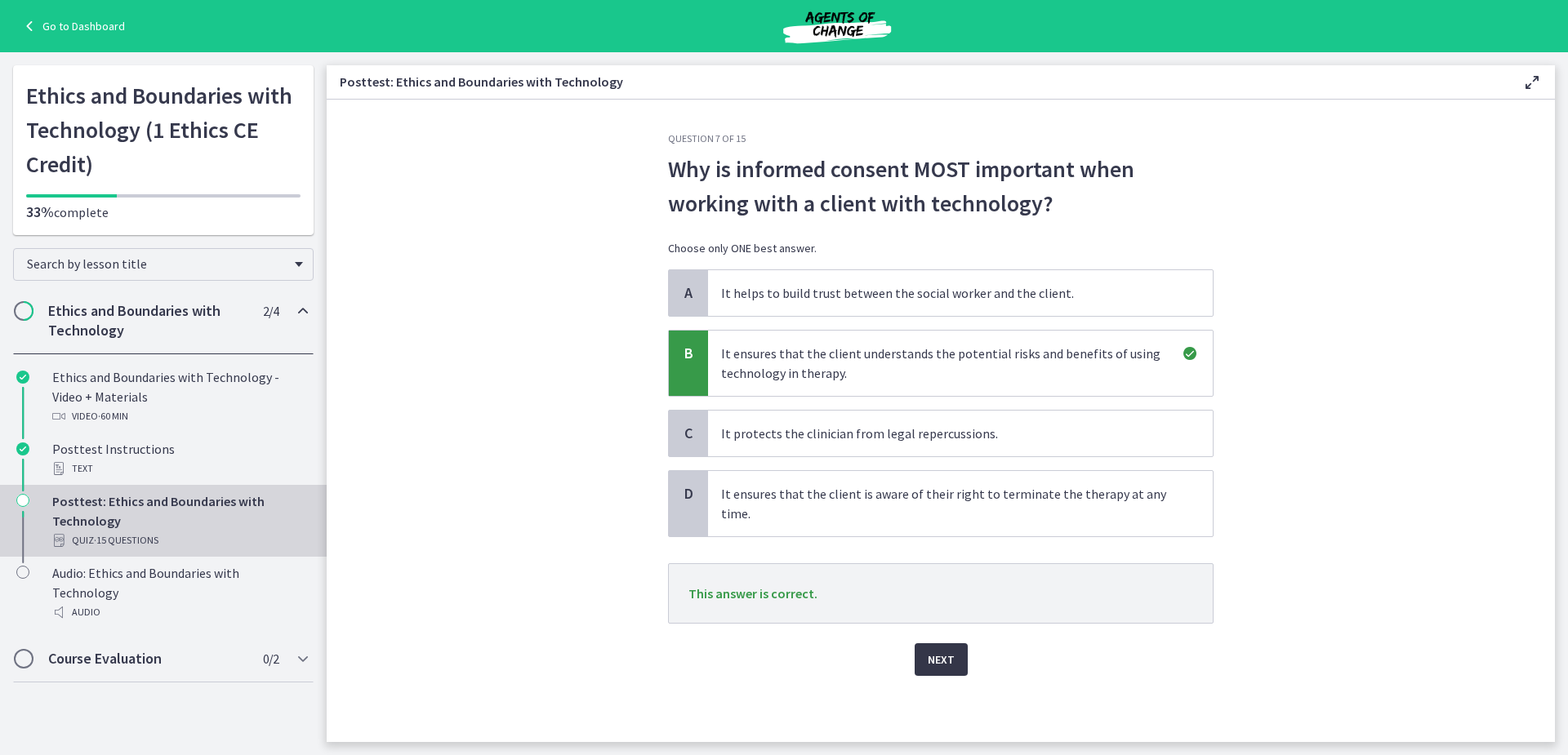
click at [950, 662] on span "Next" at bounding box center [941, 660] width 27 height 20
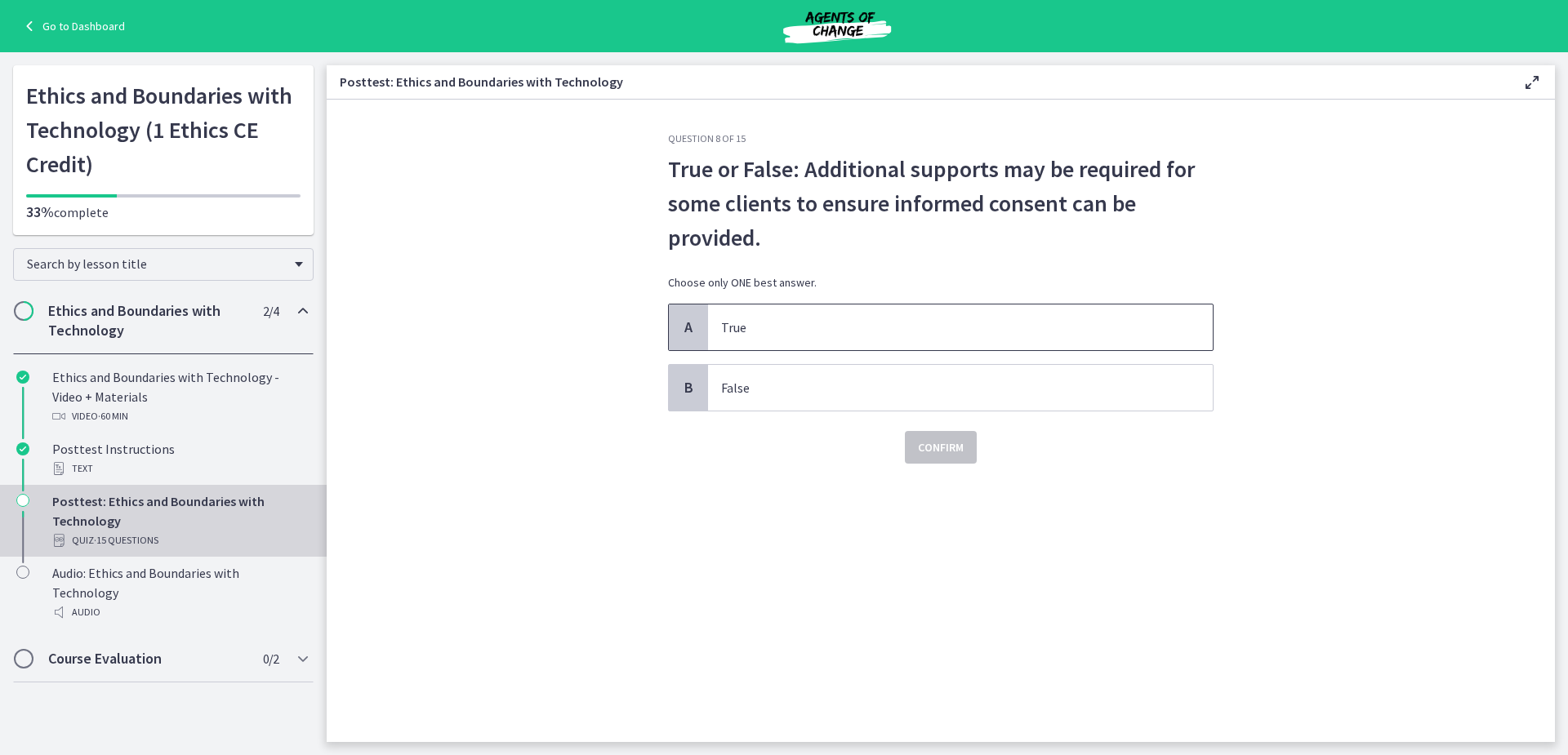
click at [758, 319] on p "True" at bounding box center [944, 327] width 446 height 20
click at [923, 440] on span "Confirm" at bounding box center [940, 448] width 45 height 20
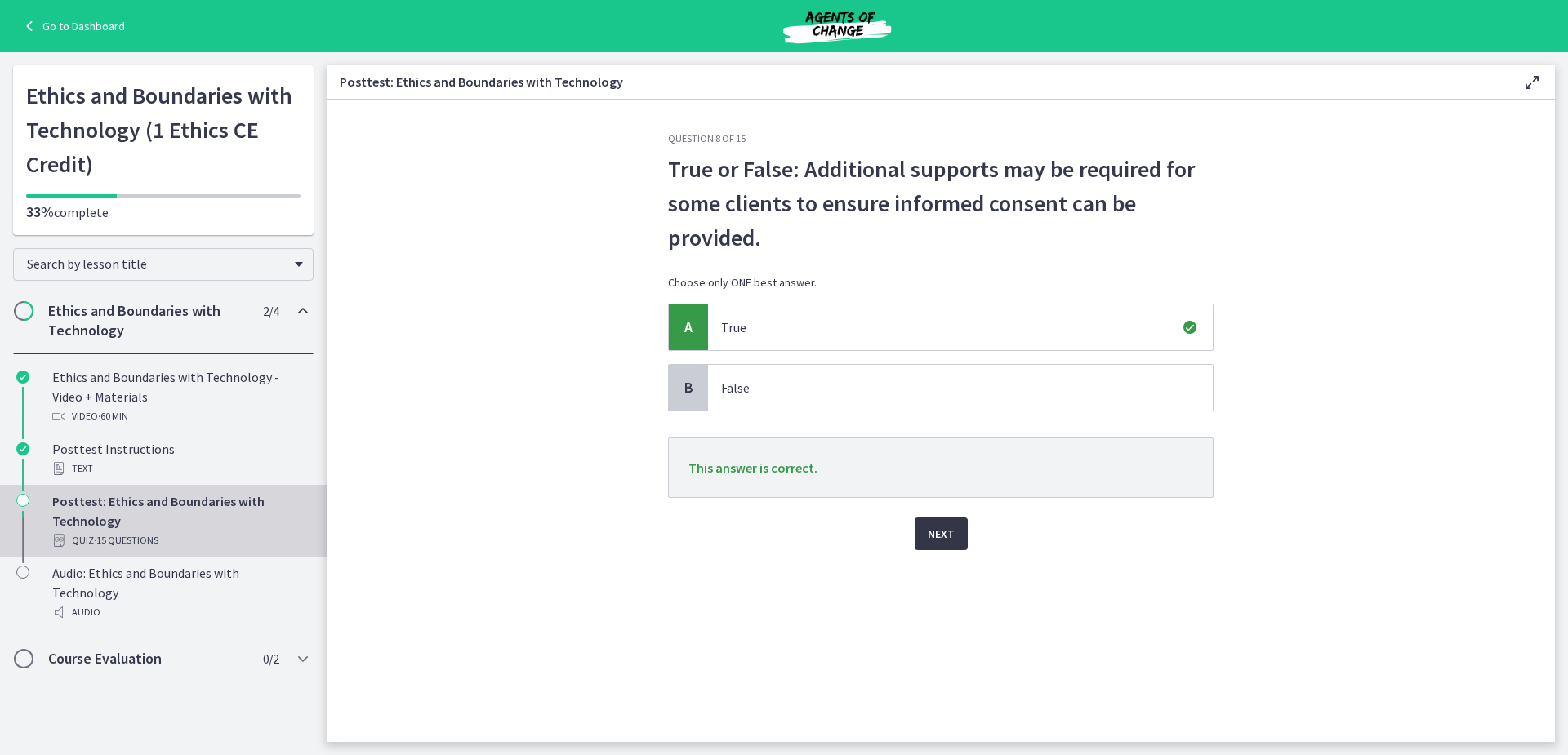
click at [930, 537] on span "Next" at bounding box center [941, 534] width 27 height 20
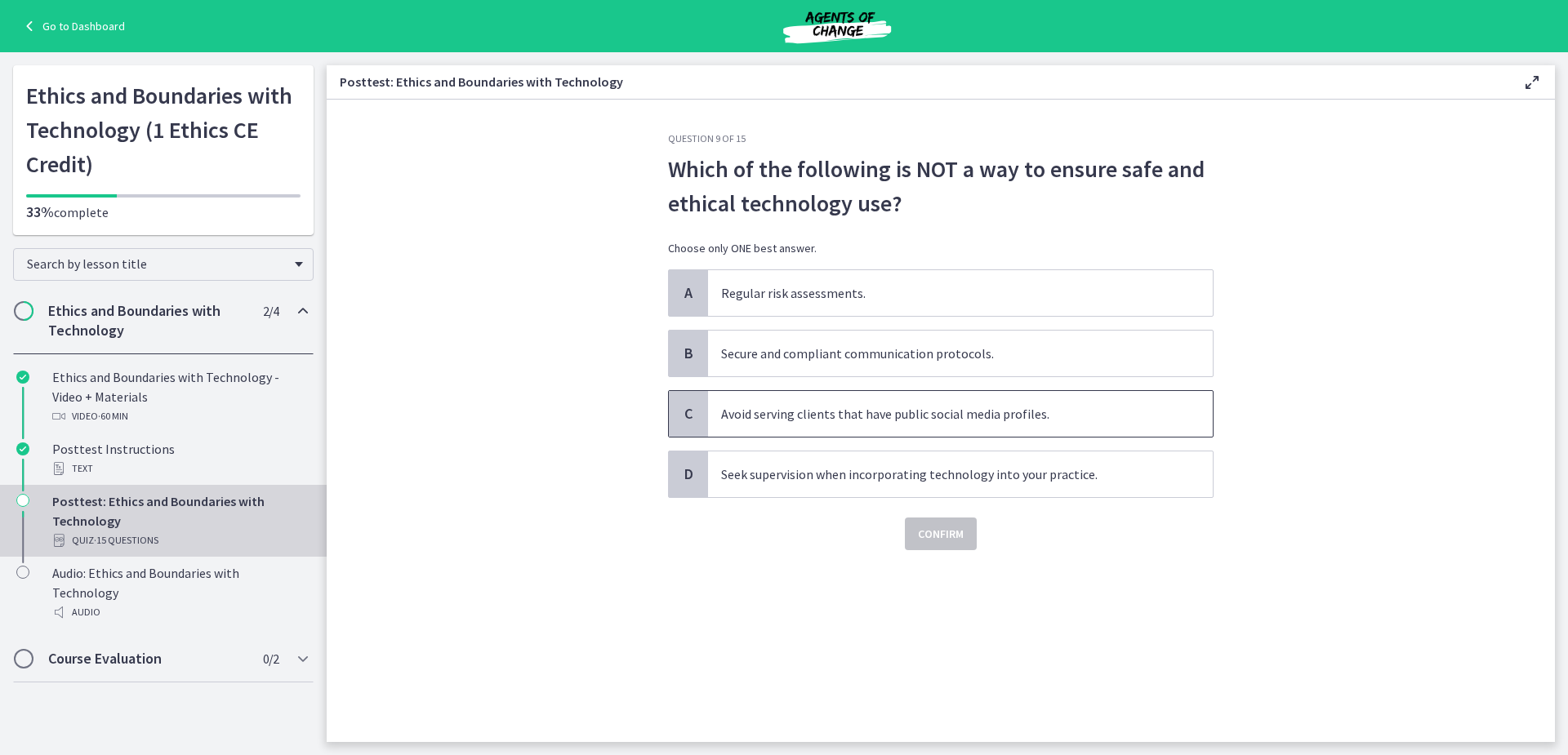
click at [738, 419] on p "Avoid serving clients that have public social media profiles." at bounding box center [944, 414] width 446 height 20
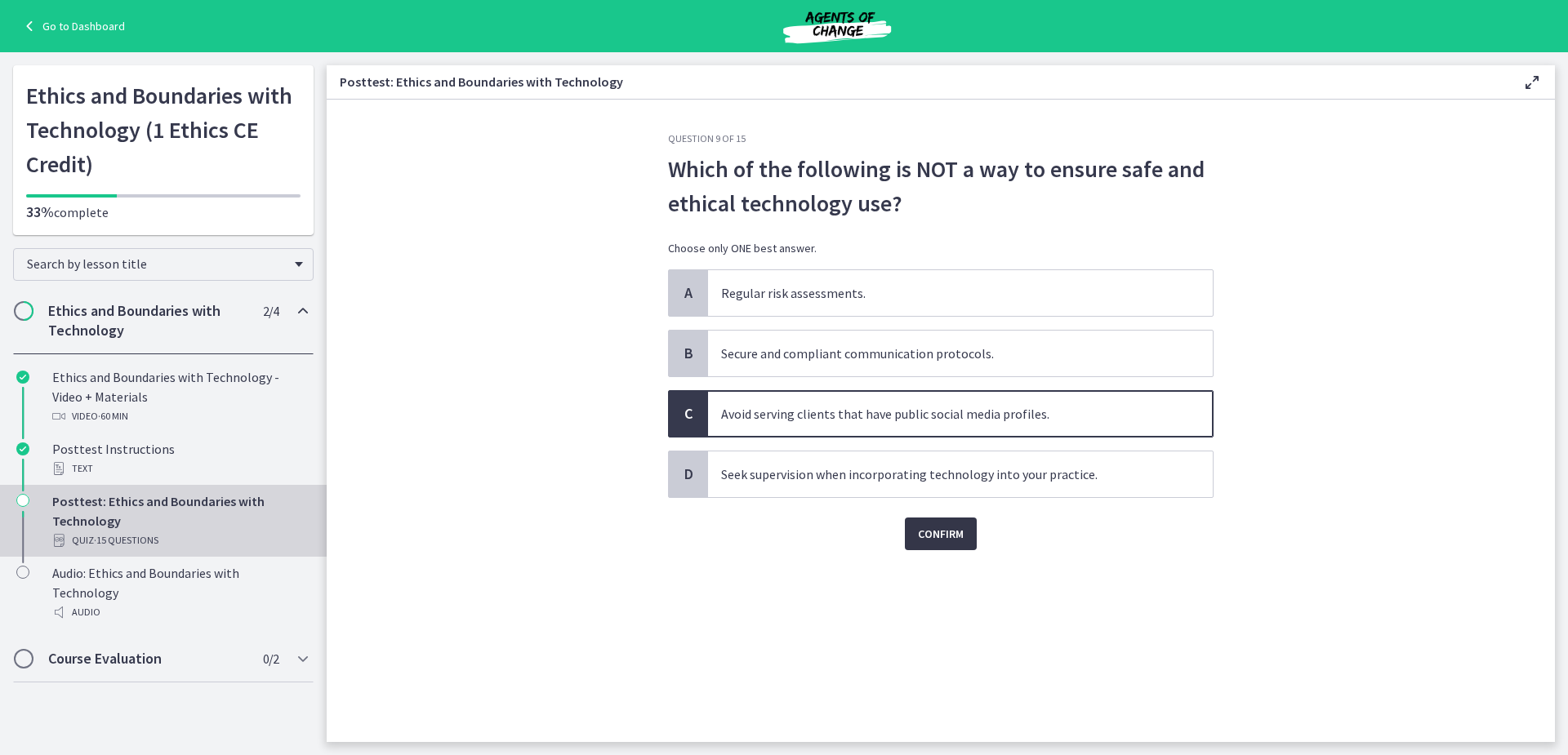
click at [937, 527] on span "Confirm" at bounding box center [940, 534] width 45 height 20
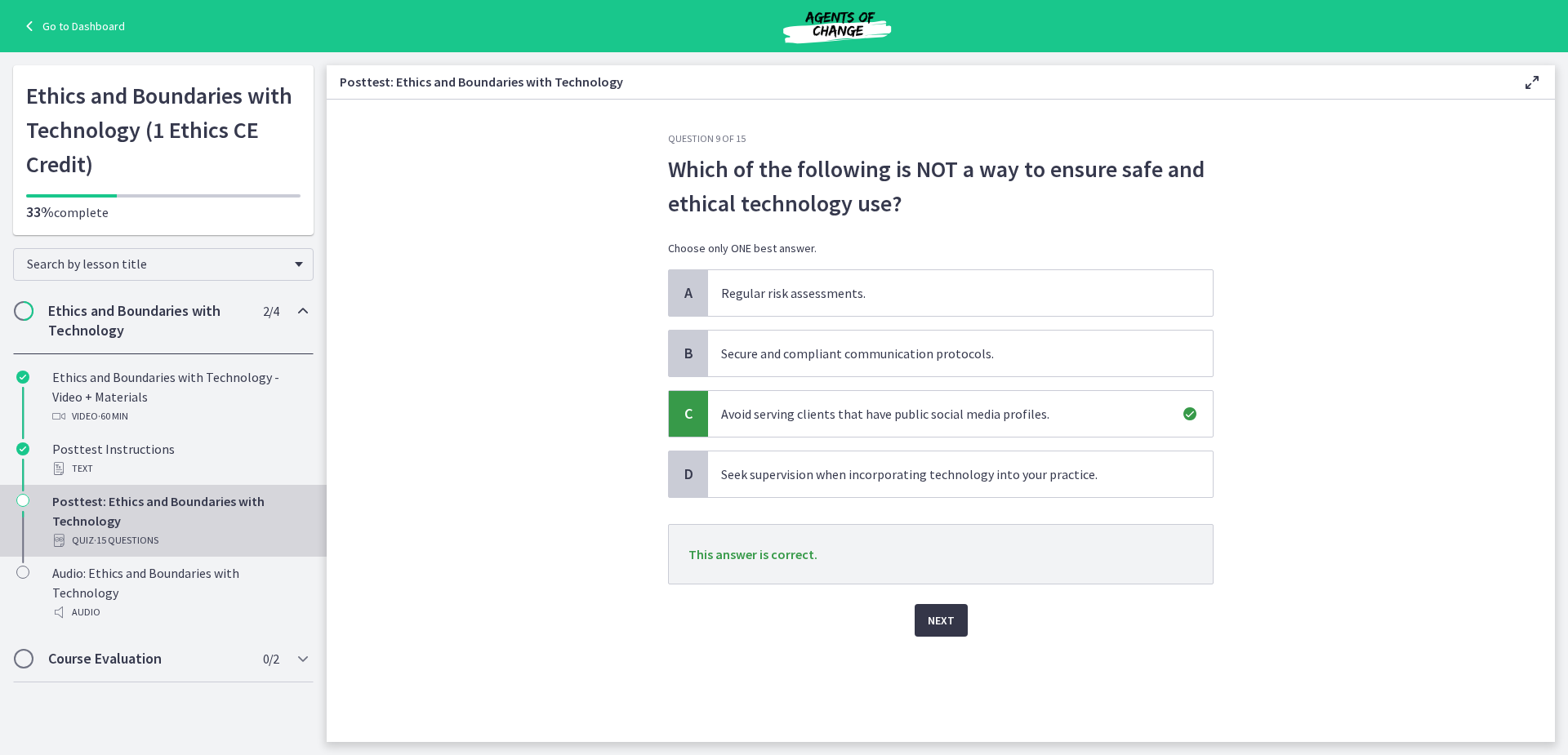
click at [943, 619] on span "Next" at bounding box center [941, 621] width 27 height 20
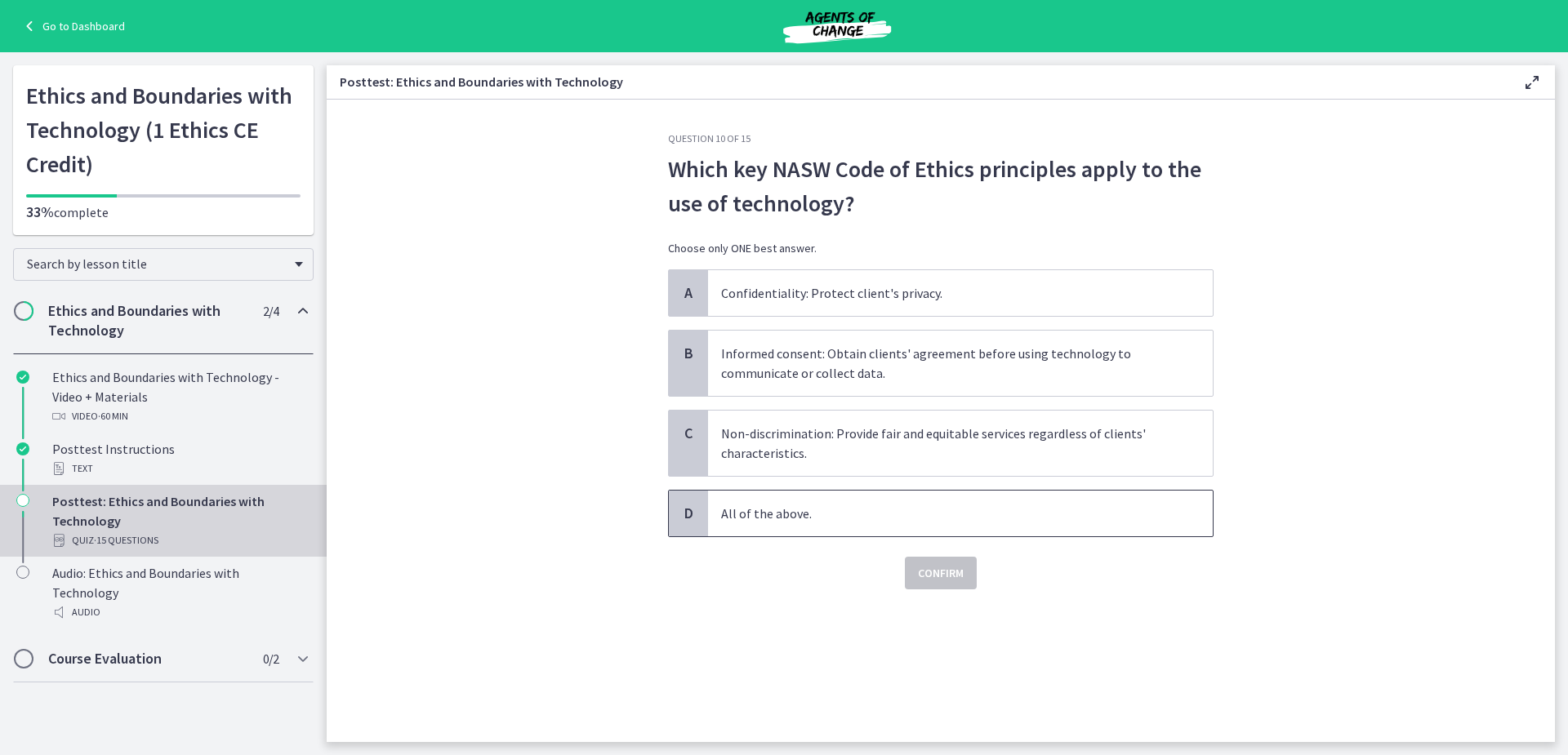
click at [793, 514] on p "All of the above." at bounding box center [944, 514] width 446 height 20
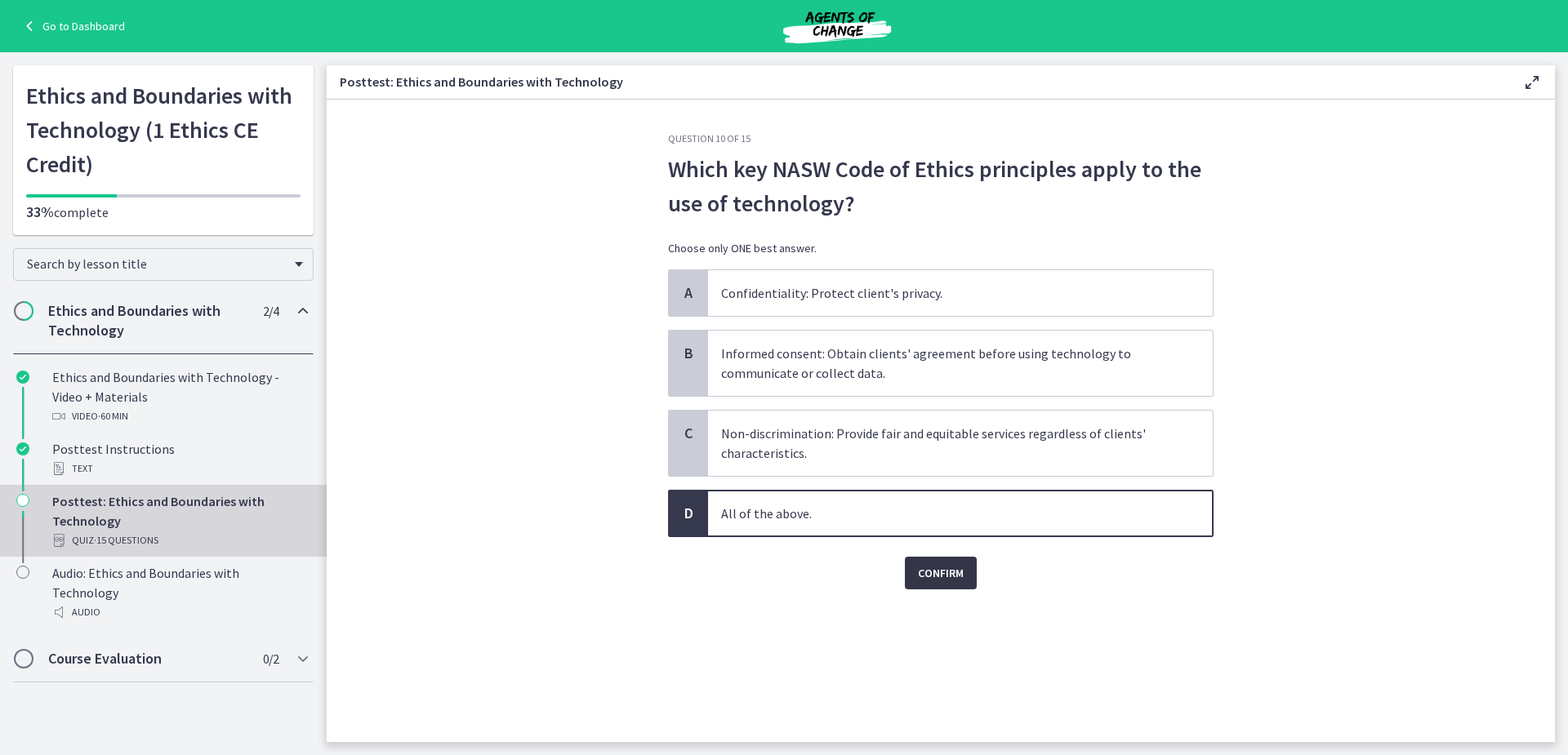
click at [952, 574] on span "Confirm" at bounding box center [940, 573] width 45 height 20
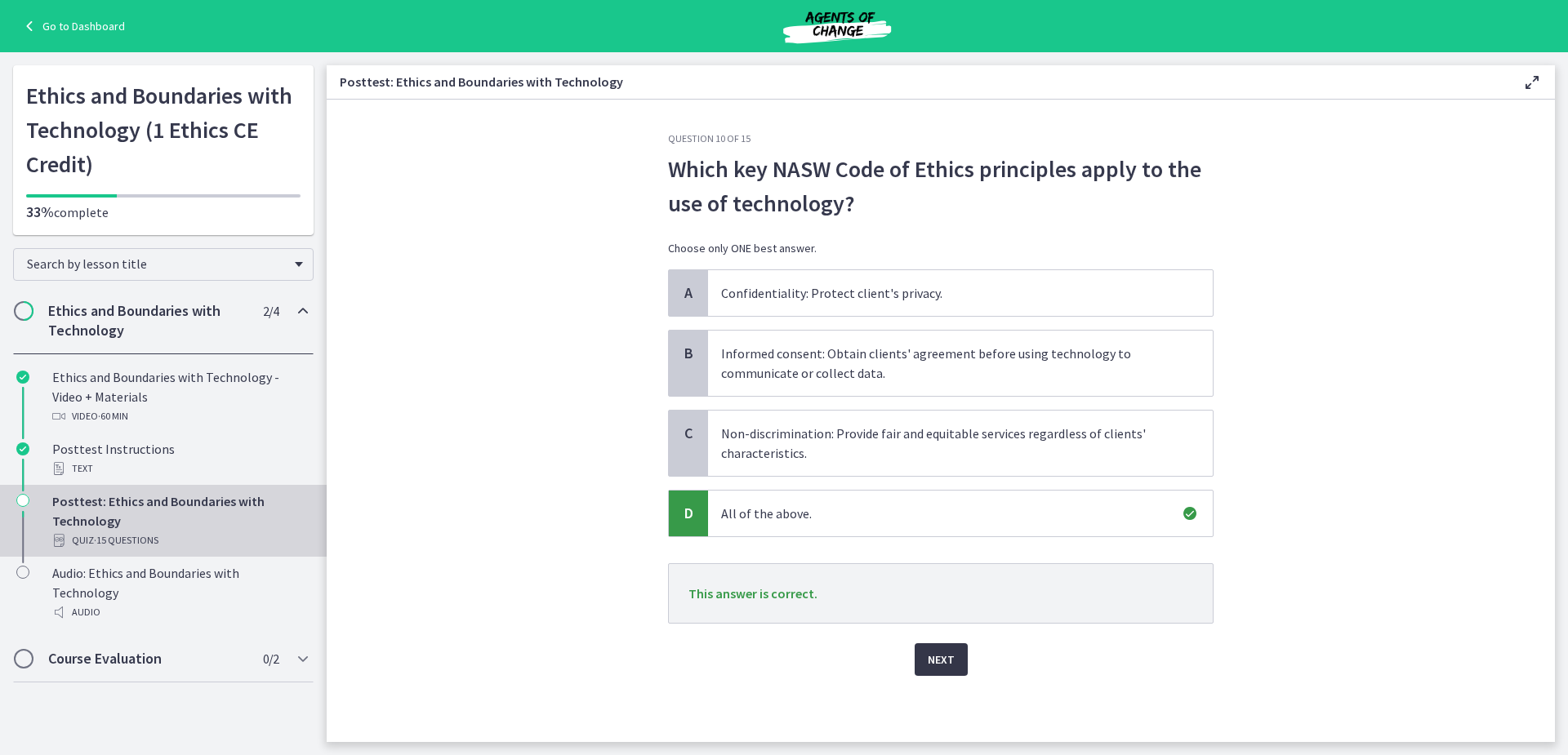
click at [941, 653] on span "Next" at bounding box center [941, 660] width 27 height 20
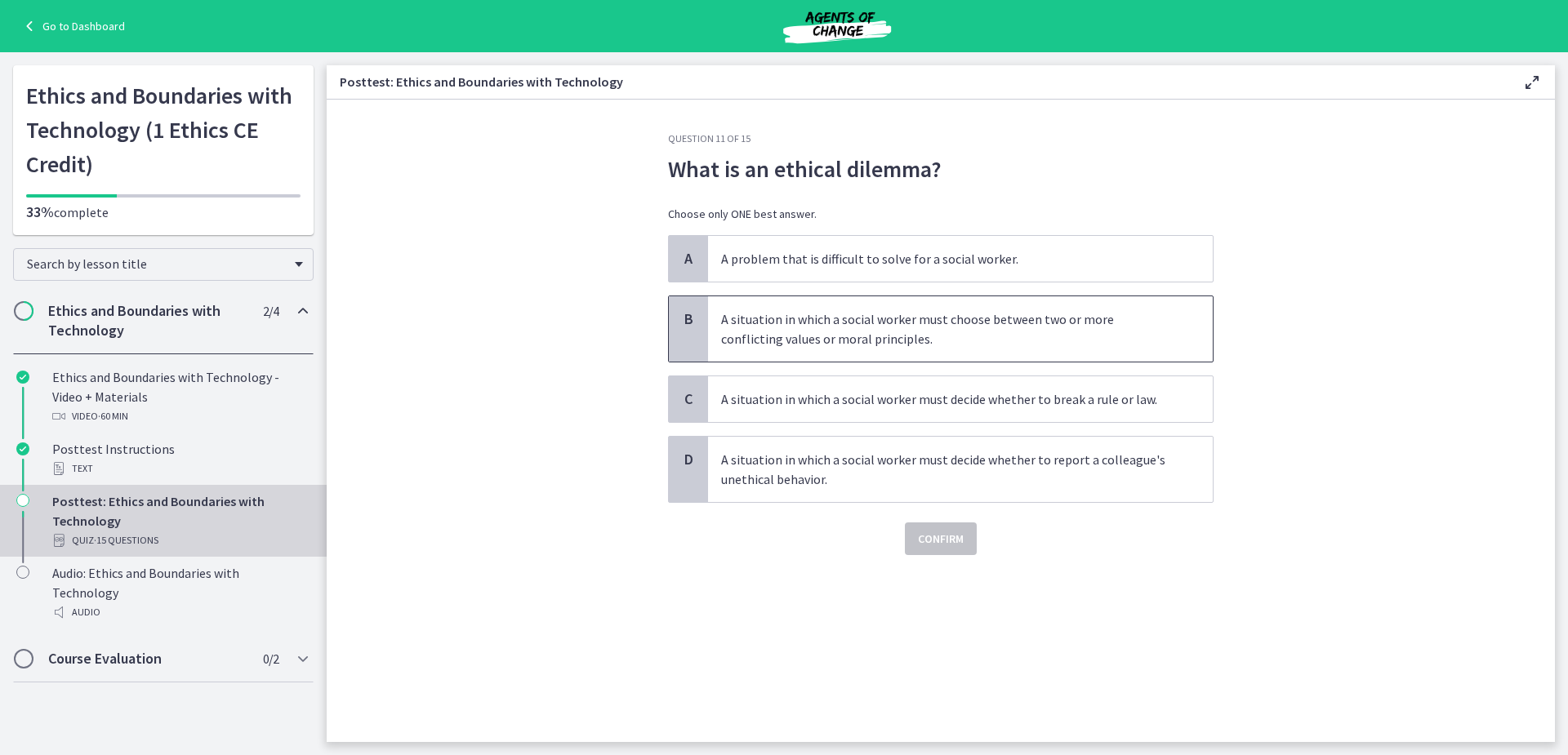
click at [884, 335] on p "A situation in which a social worker must choose between two or more conflictin…" at bounding box center [944, 328] width 446 height 39
click at [933, 536] on span "Confirm" at bounding box center [940, 539] width 45 height 20
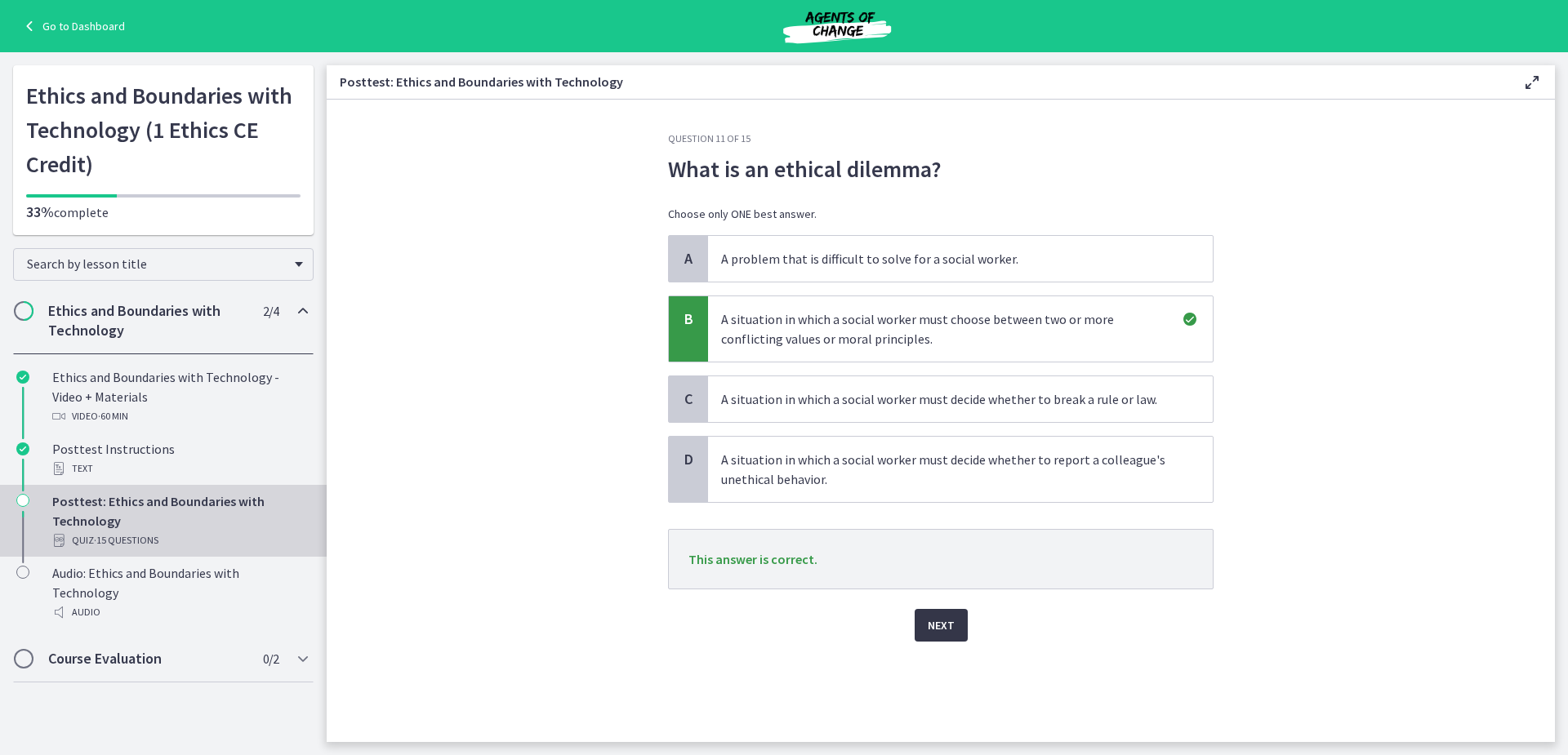
click at [932, 629] on span "Next" at bounding box center [941, 625] width 27 height 20
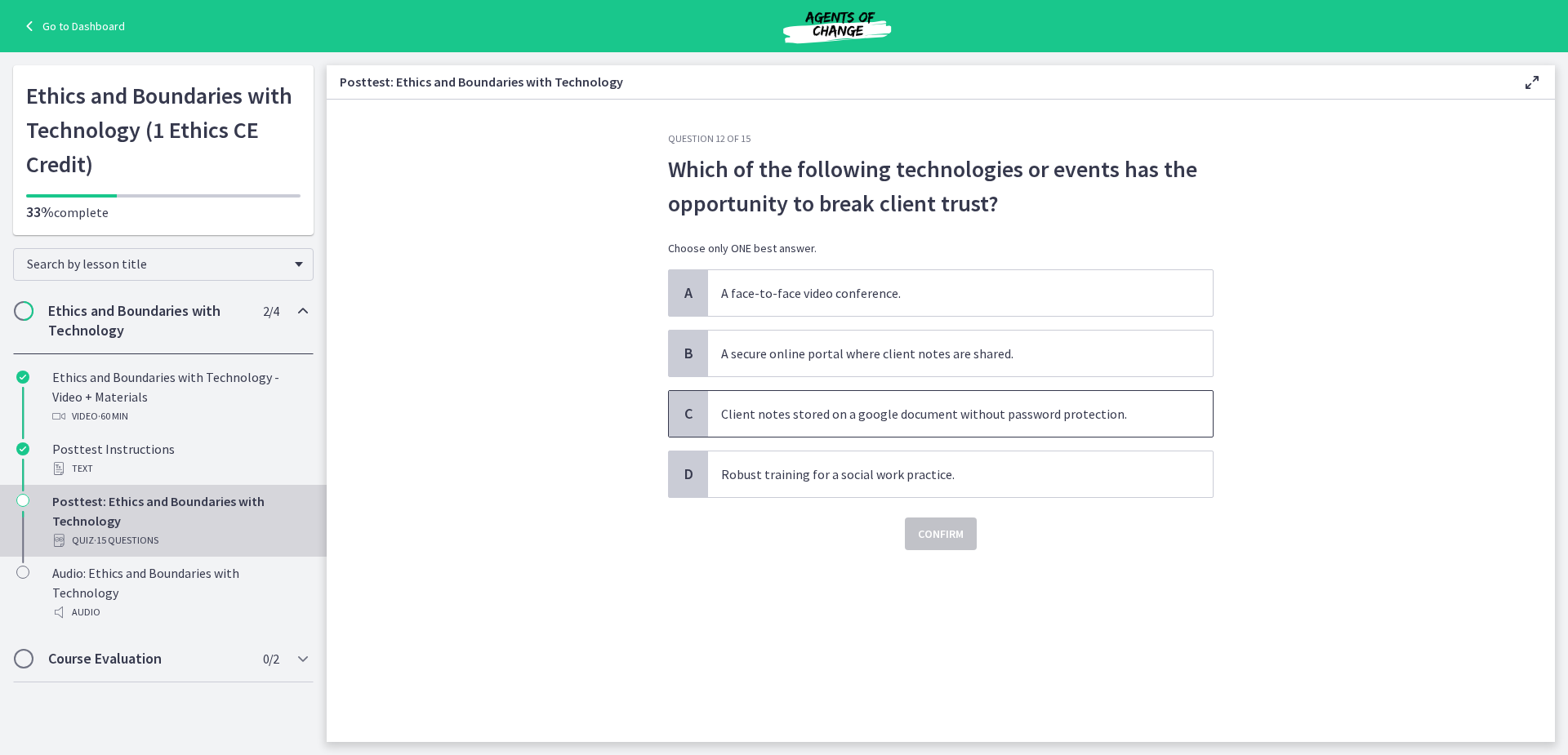
click at [805, 408] on p "Client notes stored on a google document without password protection." at bounding box center [944, 414] width 446 height 20
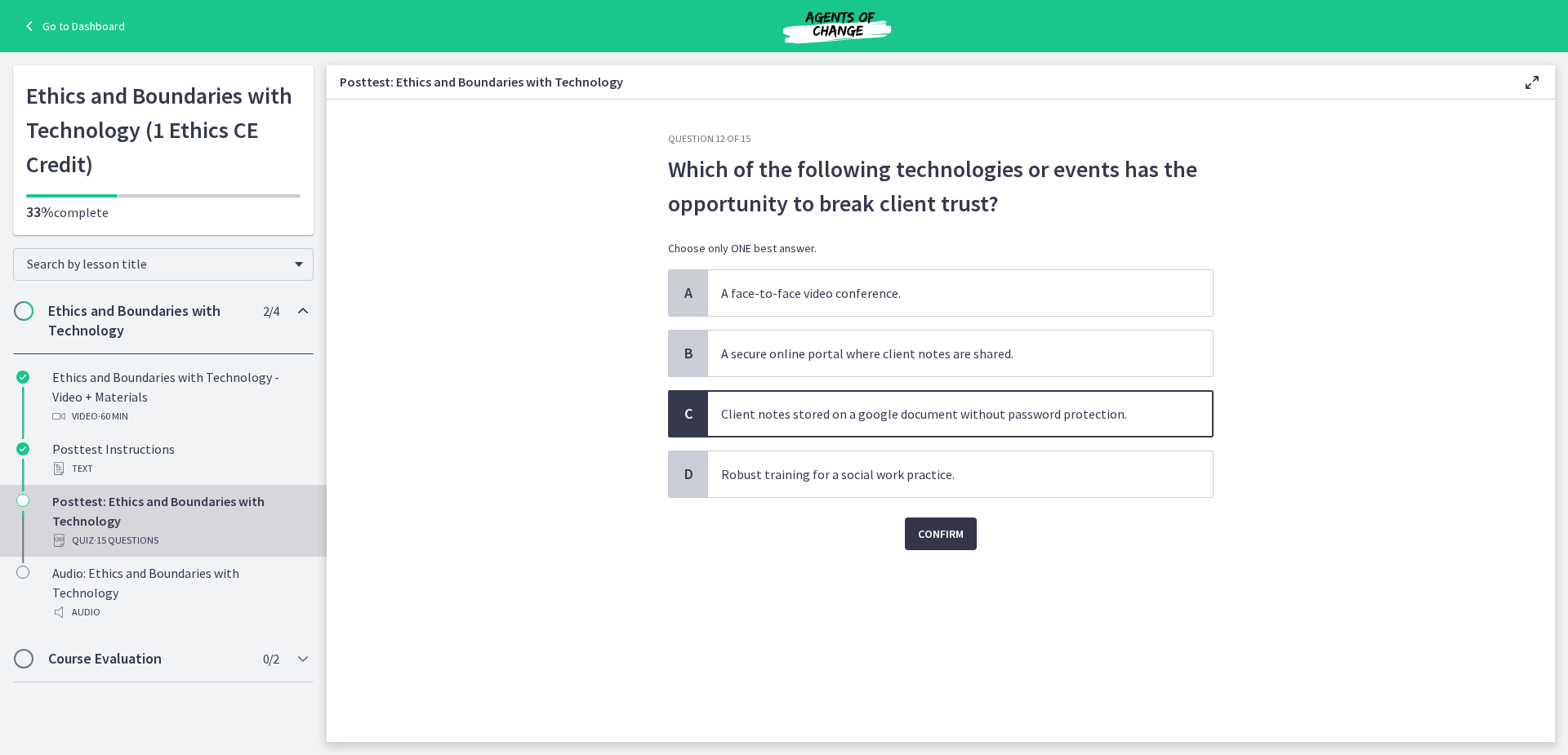
click at [941, 539] on span "Confirm" at bounding box center [940, 534] width 45 height 20
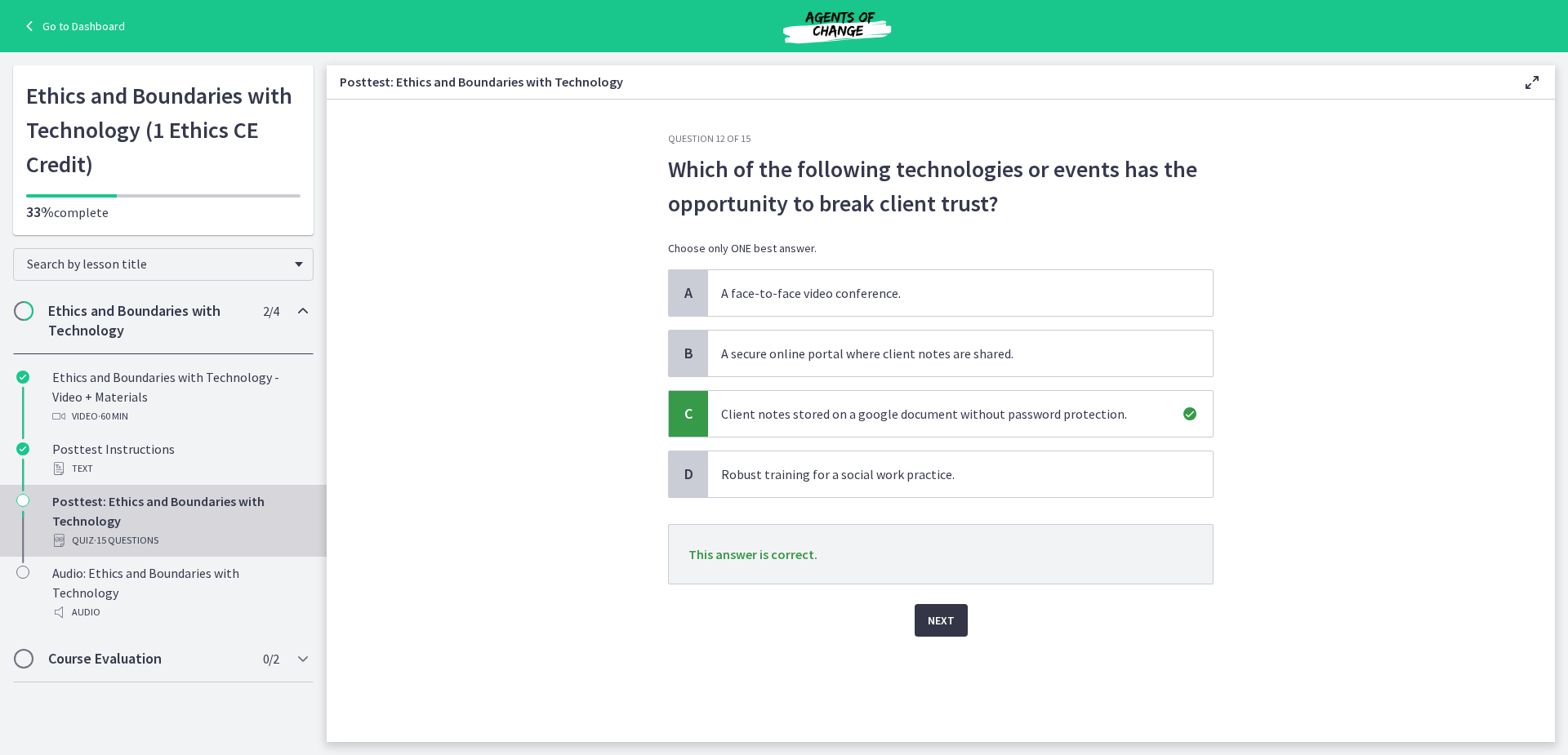
click at [946, 616] on span "Next" at bounding box center [941, 621] width 27 height 20
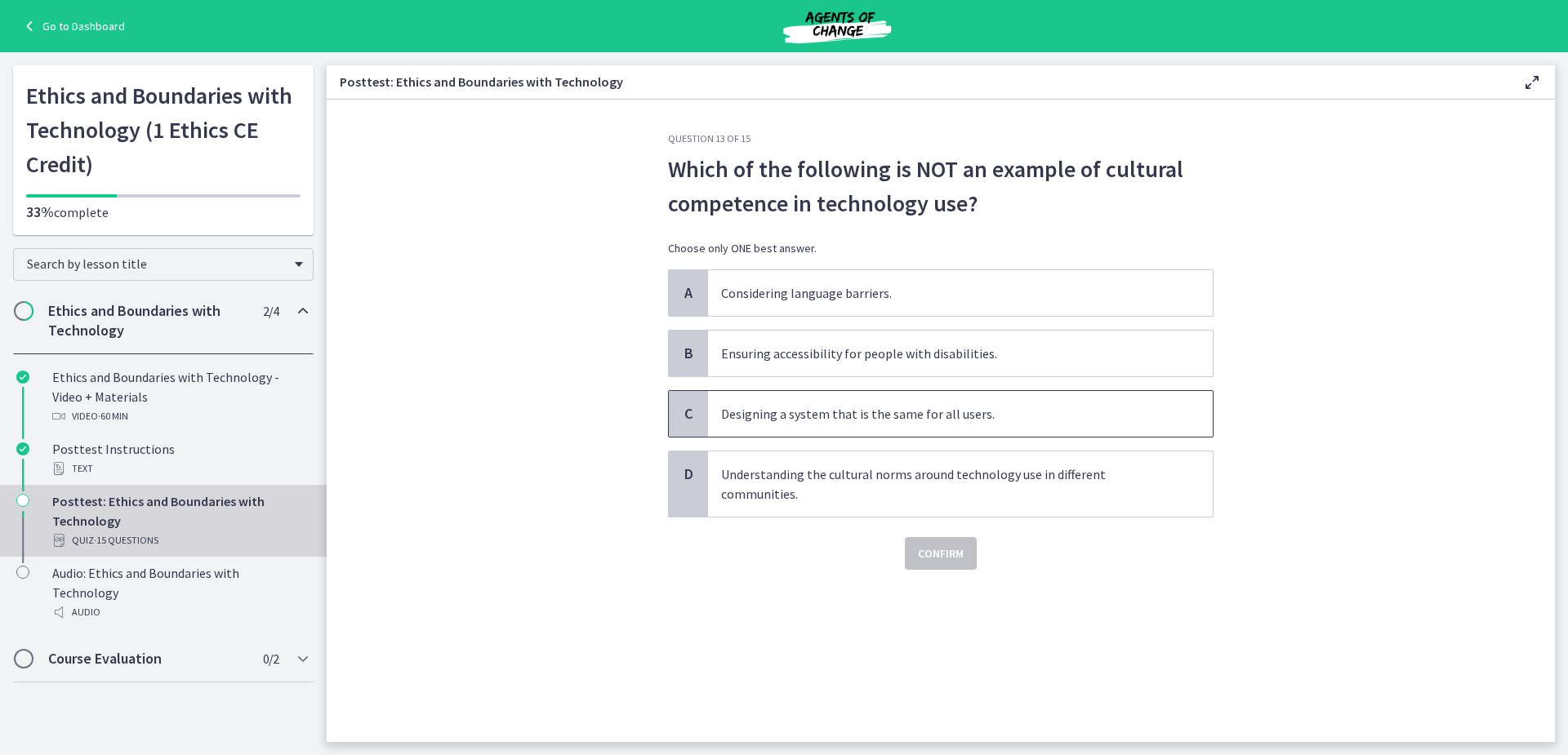
click at [802, 411] on p "Designing a system that is the same for all users." at bounding box center [944, 414] width 446 height 20
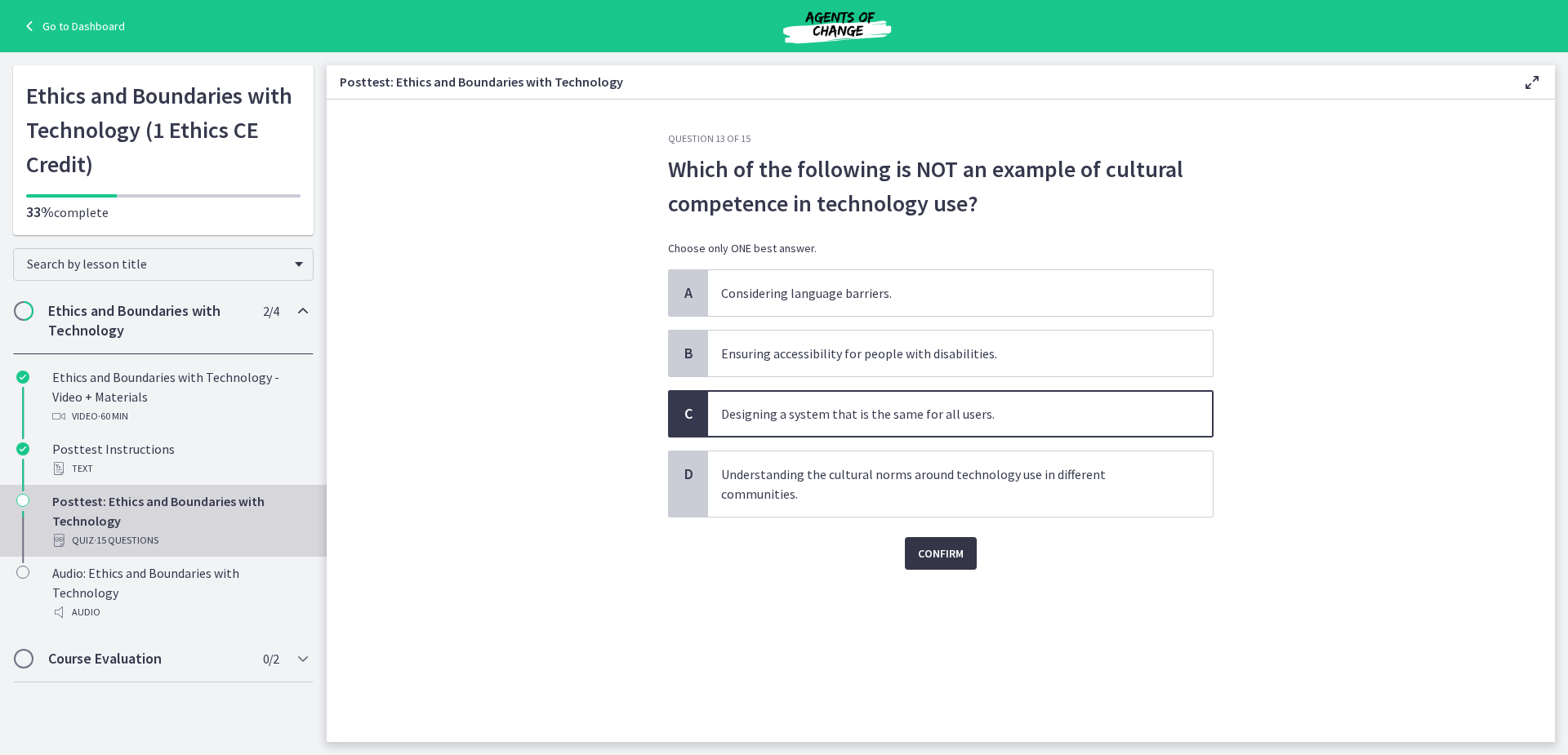
click at [941, 557] on span "Confirm" at bounding box center [940, 554] width 45 height 20
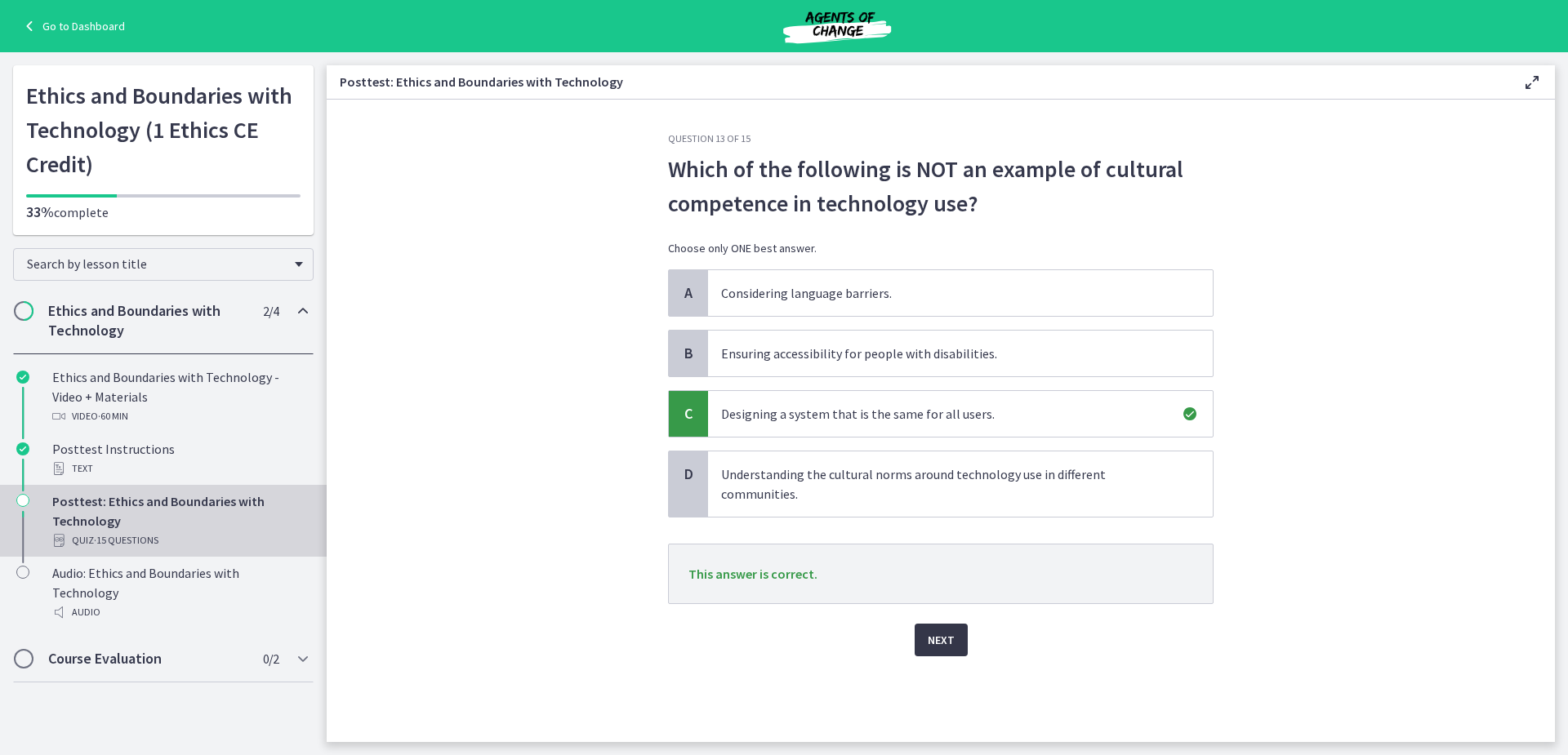
click at [940, 634] on span "Next" at bounding box center [941, 640] width 27 height 20
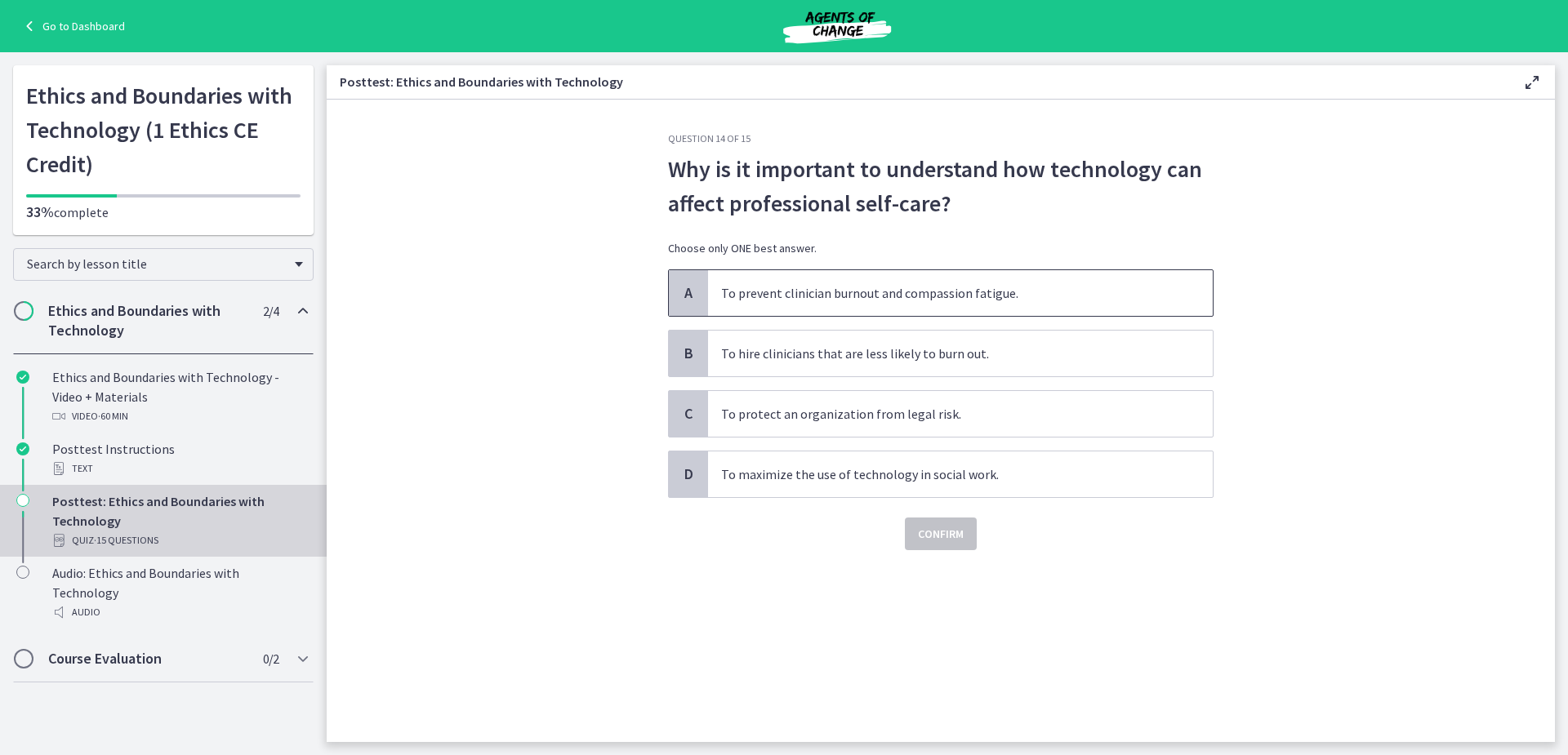
click at [908, 290] on p "To prevent clinician burnout and compassion fatigue." at bounding box center [944, 294] width 446 height 20
click at [922, 535] on span "Confirm" at bounding box center [940, 534] width 45 height 20
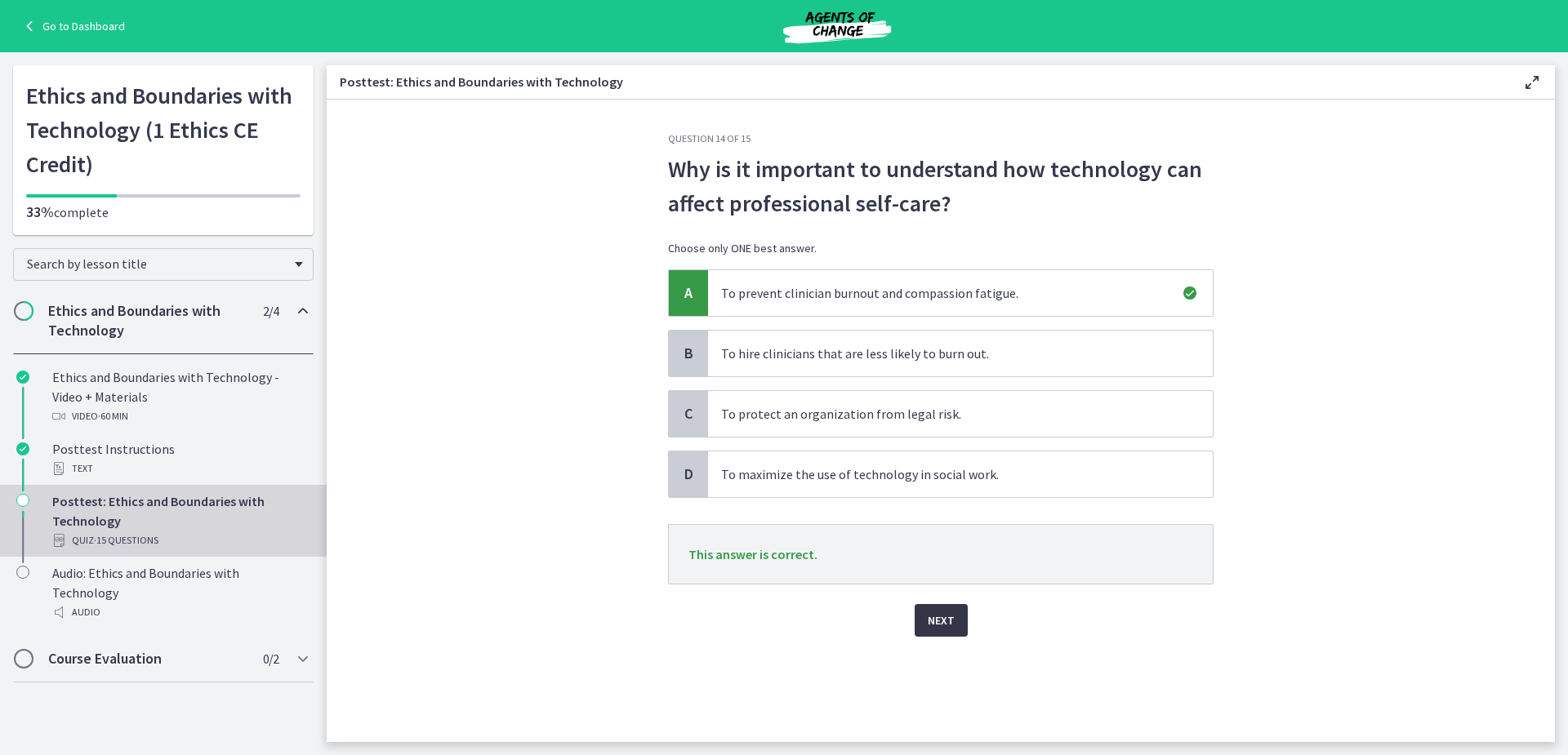
click at [954, 617] on button "Next" at bounding box center [941, 620] width 54 height 33
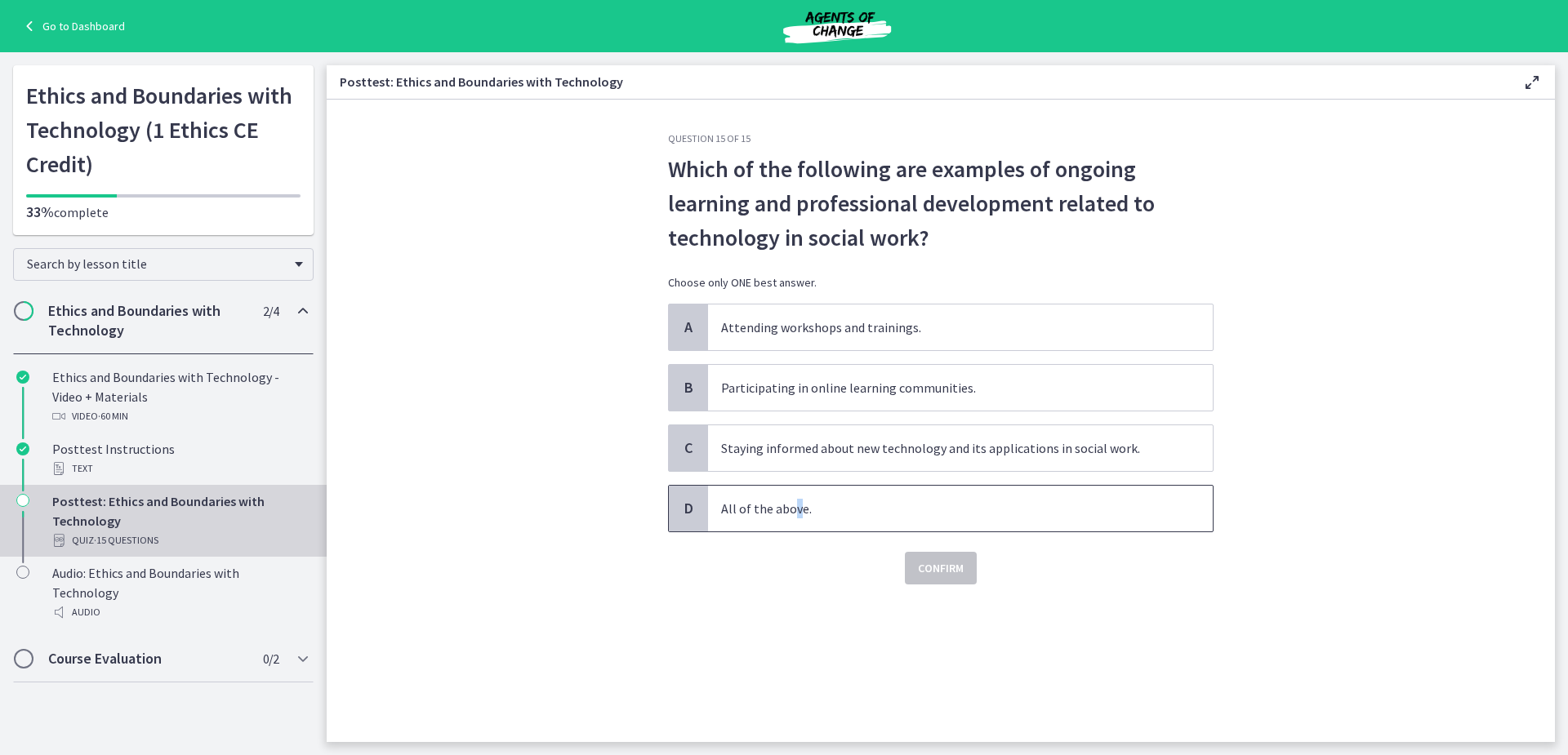
click at [794, 501] on p "All of the above." at bounding box center [944, 508] width 446 height 20
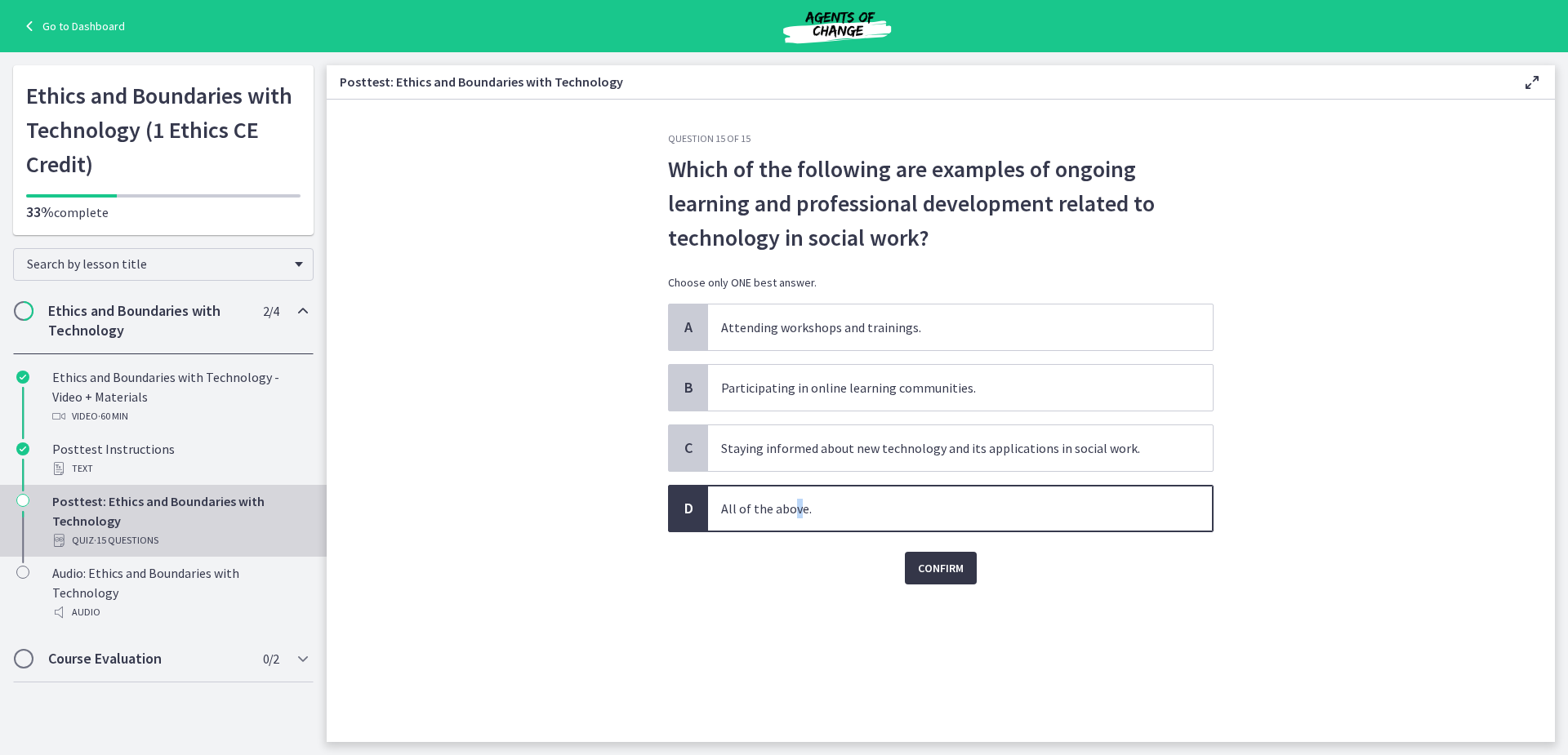
click at [944, 576] on span "Confirm" at bounding box center [940, 568] width 45 height 20
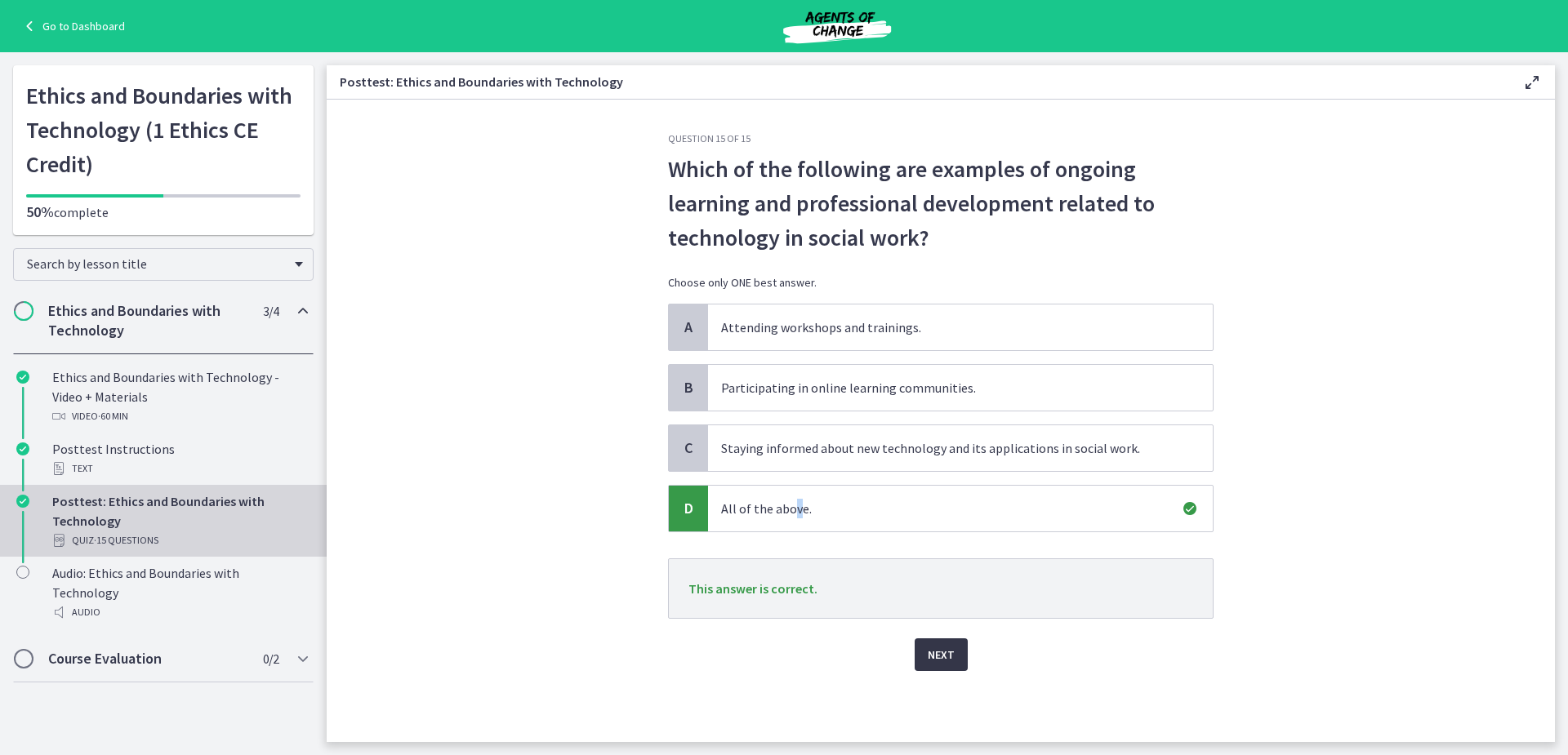
click at [932, 652] on span "Next" at bounding box center [941, 655] width 27 height 20
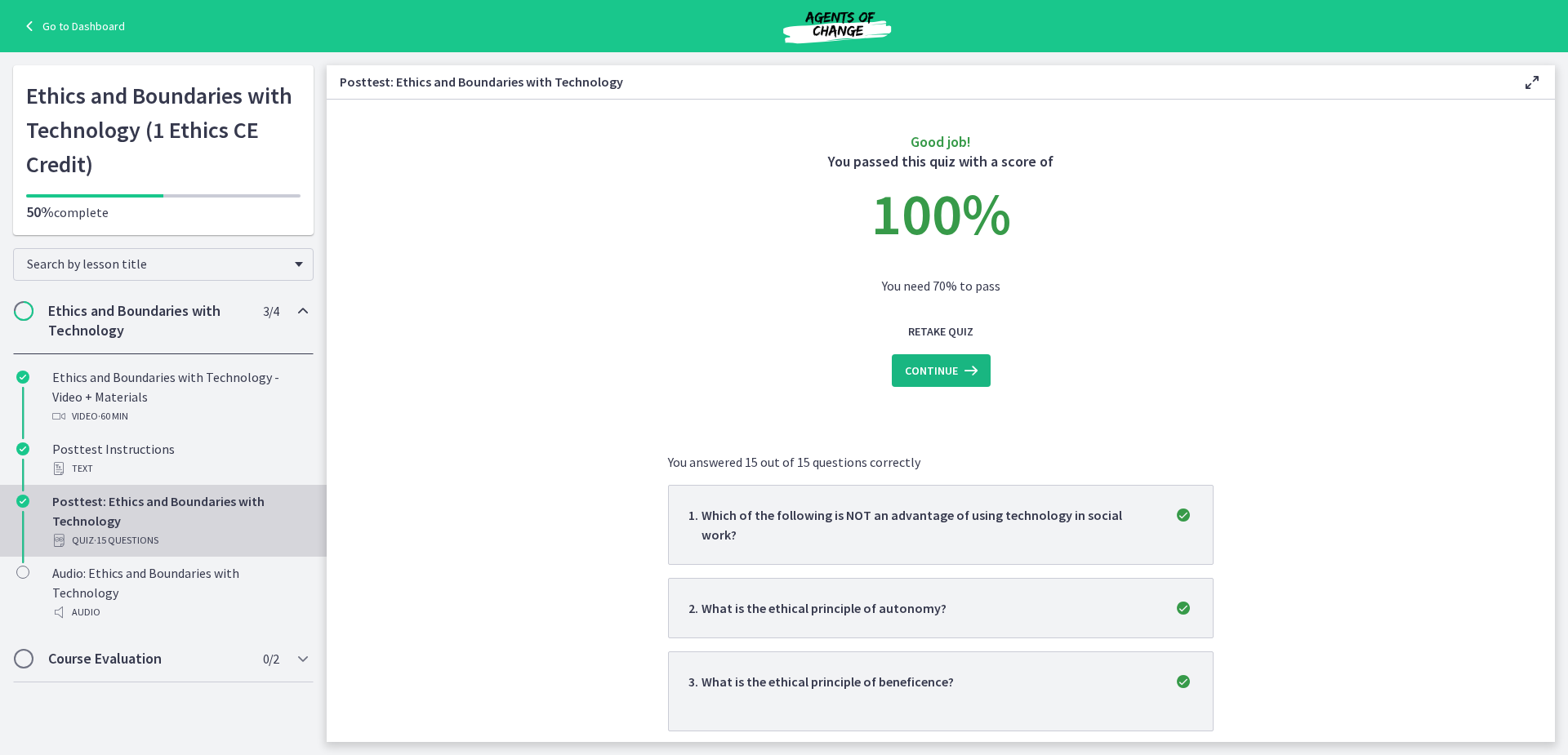
click at [940, 382] on button "Continue" at bounding box center [941, 371] width 99 height 33
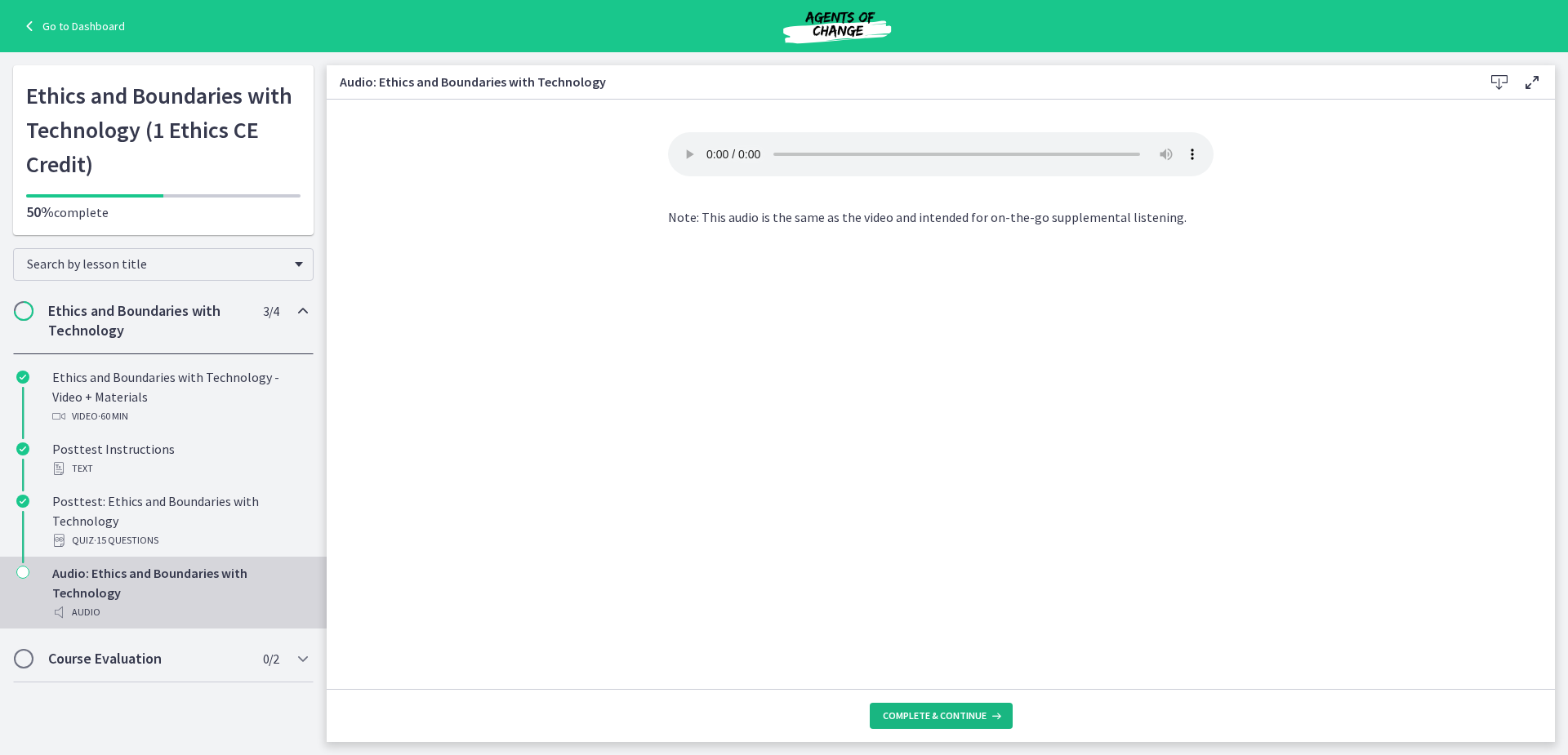
click at [921, 712] on span "Complete & continue" at bounding box center [935, 716] width 103 height 13
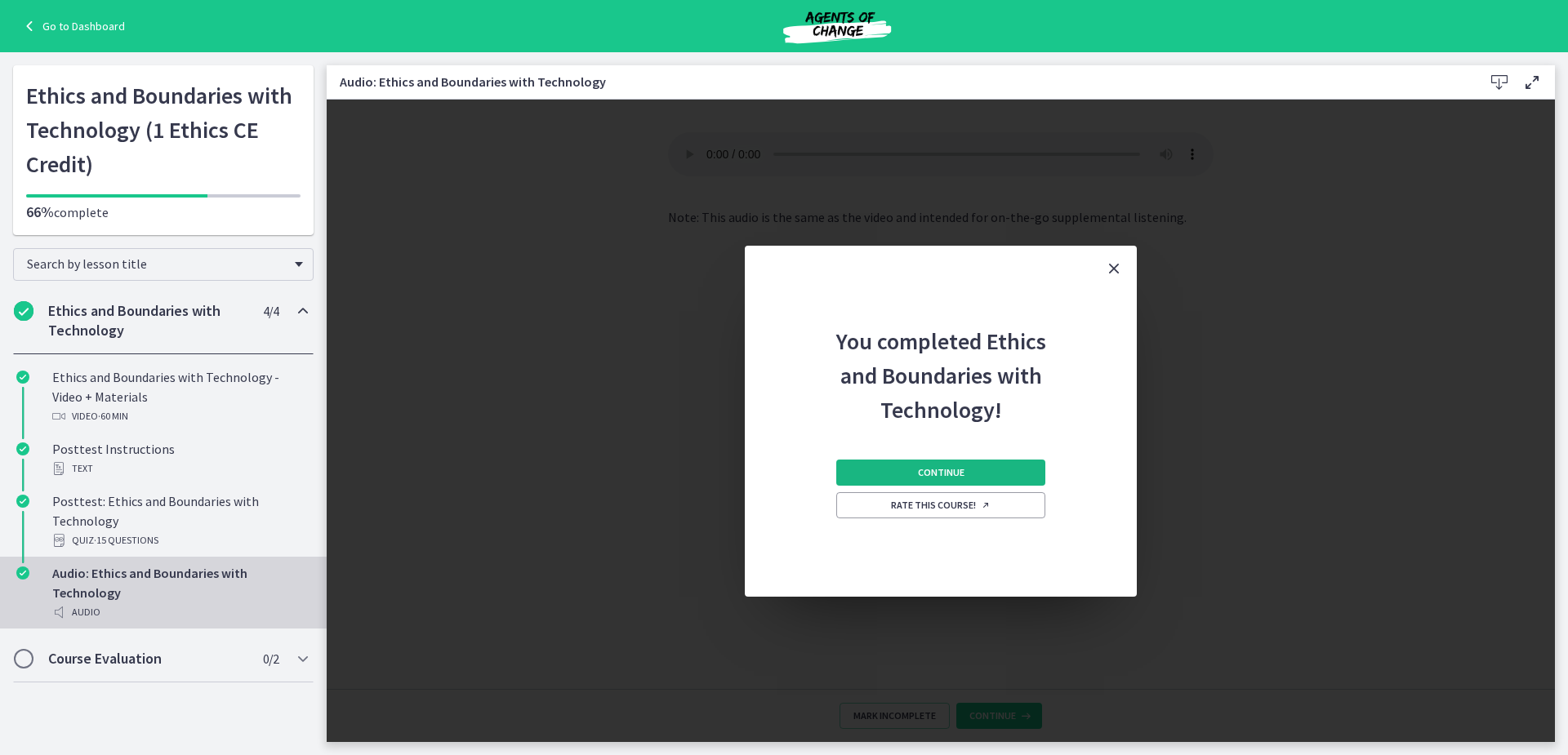
click at [969, 475] on button "Continue" at bounding box center [940, 472] width 209 height 26
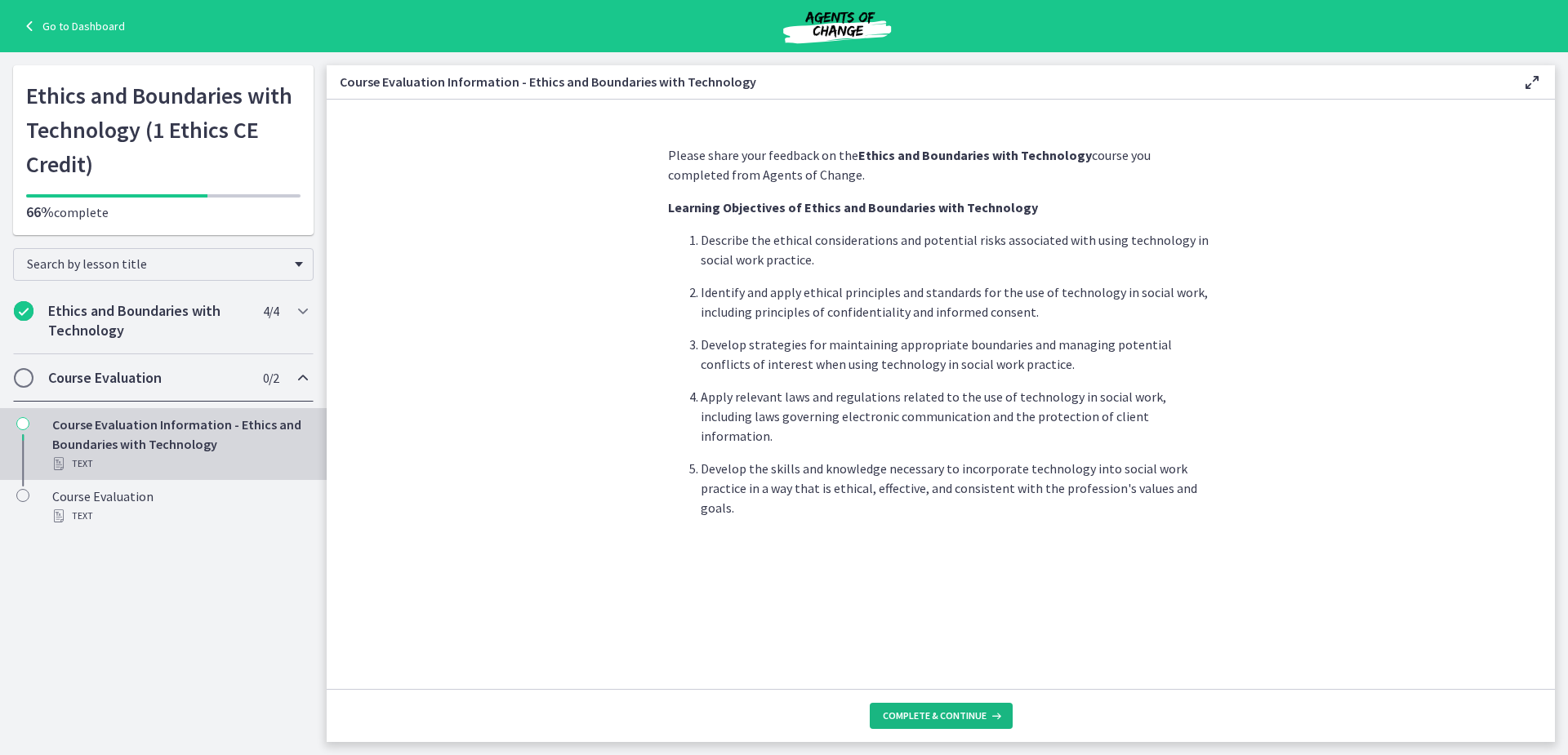
click at [921, 709] on button "Complete & continue" at bounding box center [941, 715] width 143 height 26
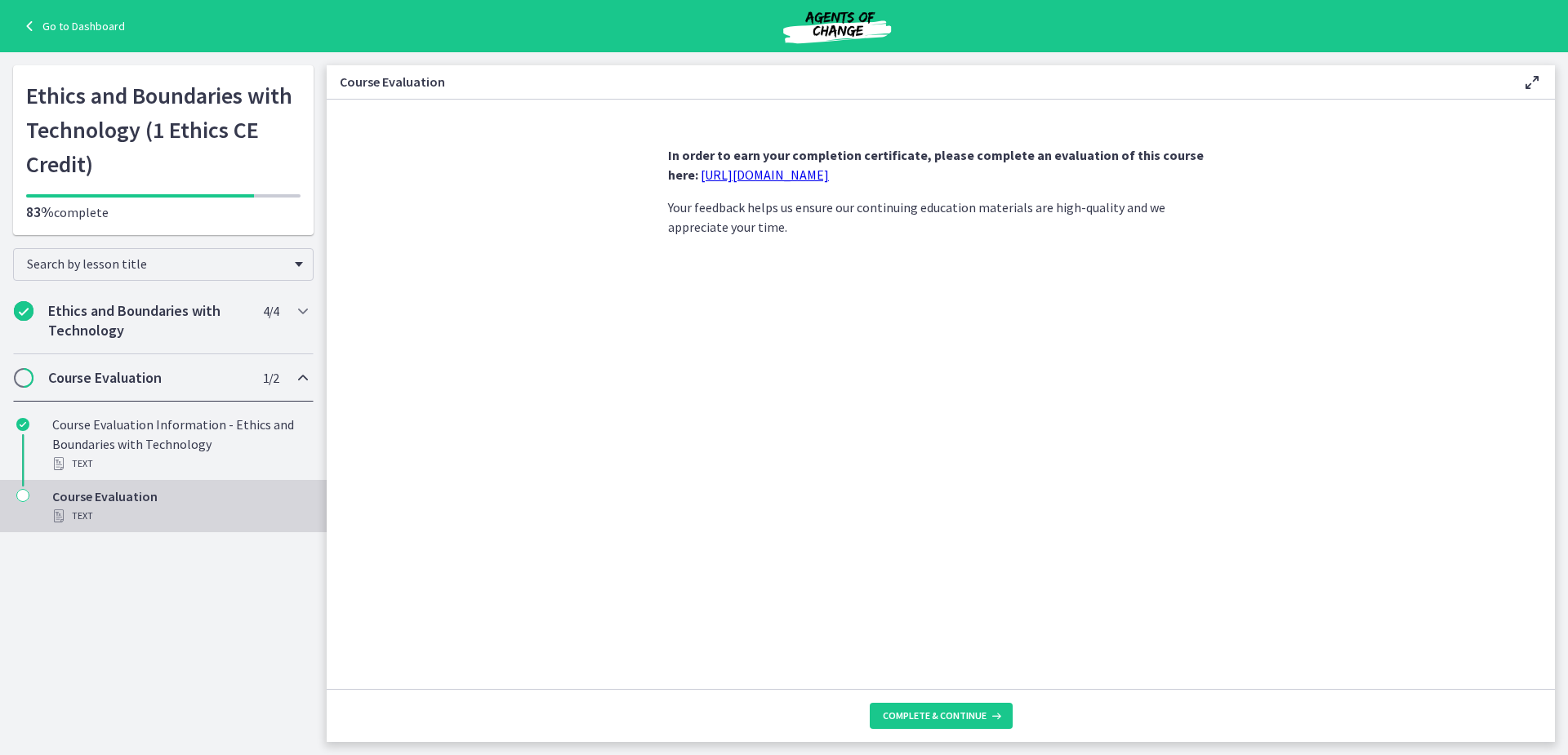
click at [777, 175] on link "[URL][DOMAIN_NAME]" at bounding box center [765, 175] width 128 height 16
